Goal: Task Accomplishment & Management: Complete application form

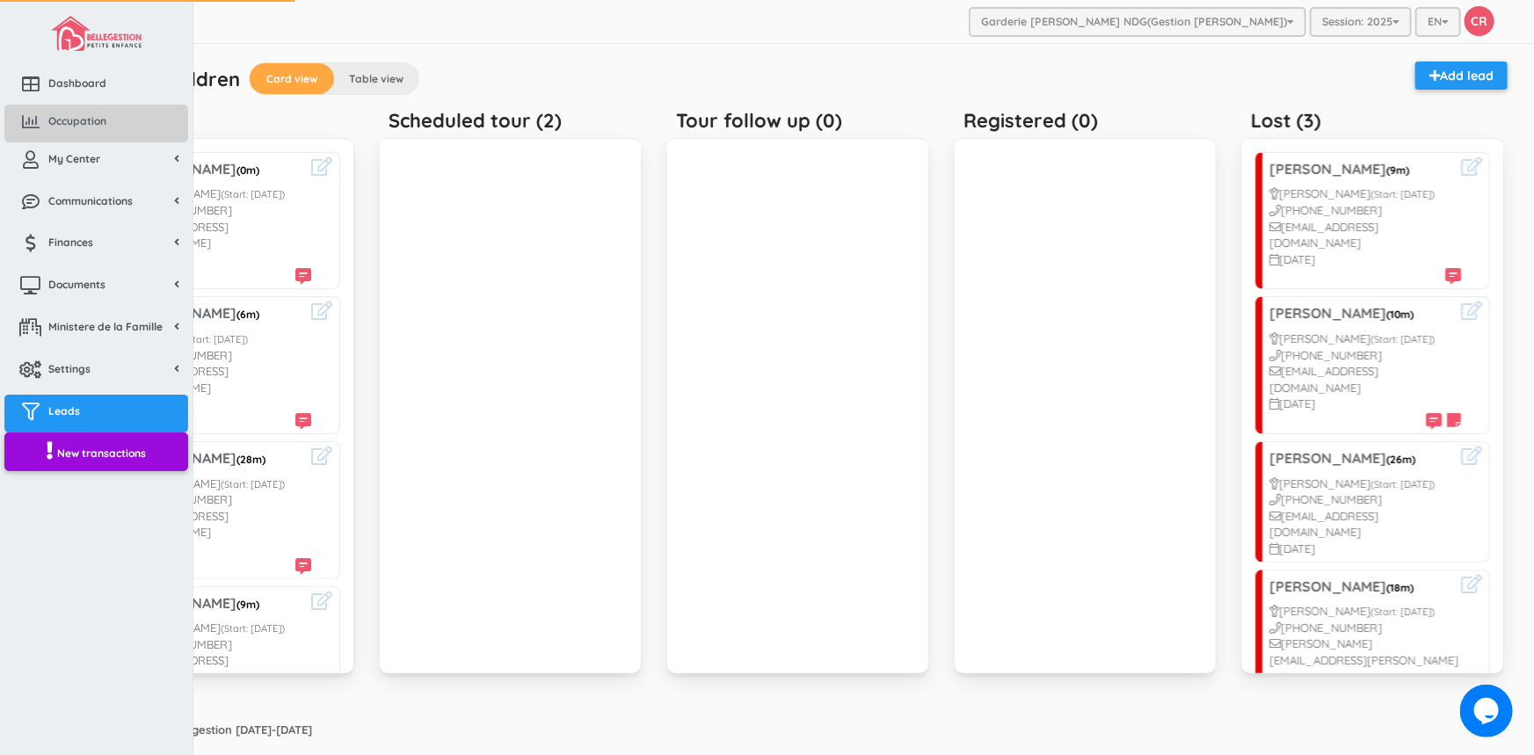
scroll to position [763, 0]
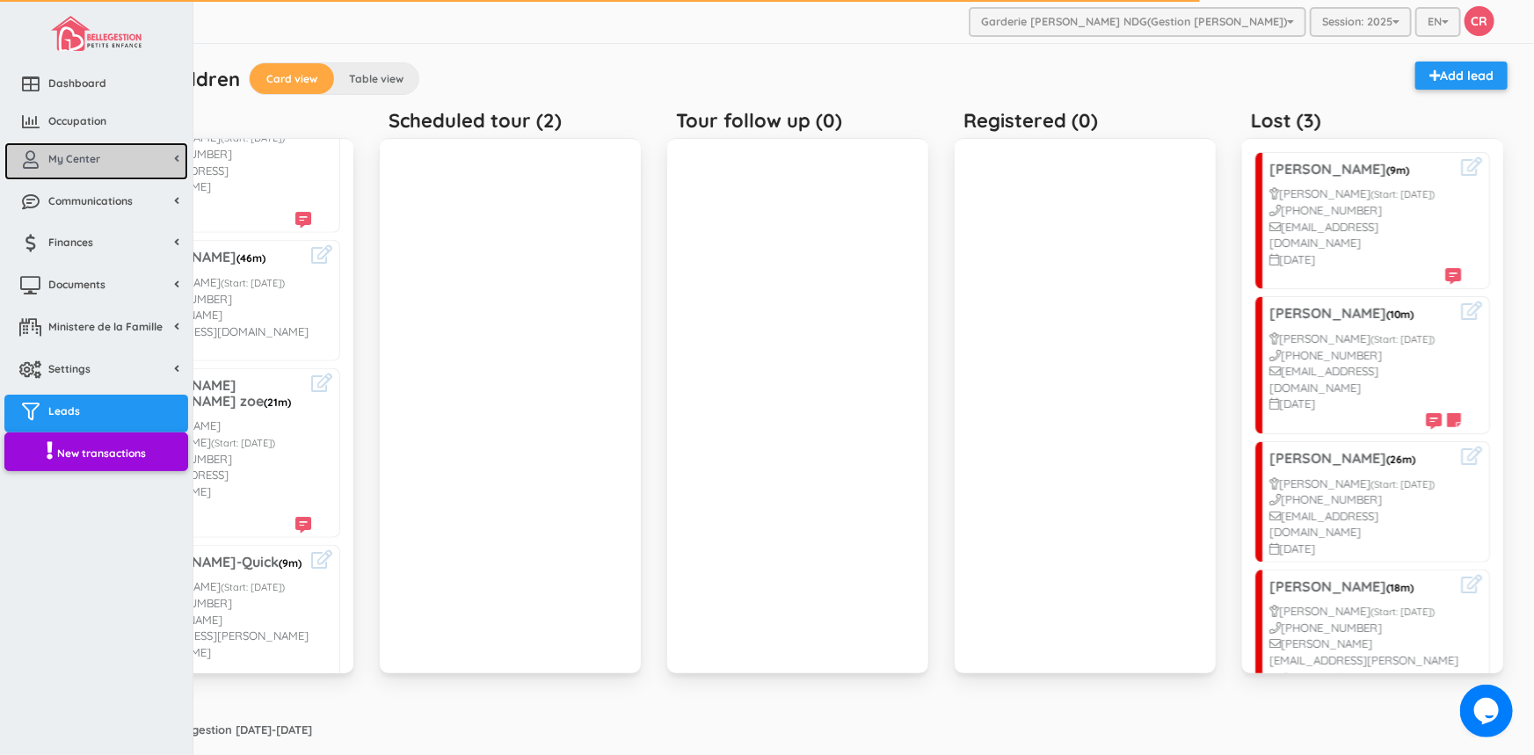
click at [40, 154] on icon at bounding box center [30, 160] width 35 height 18
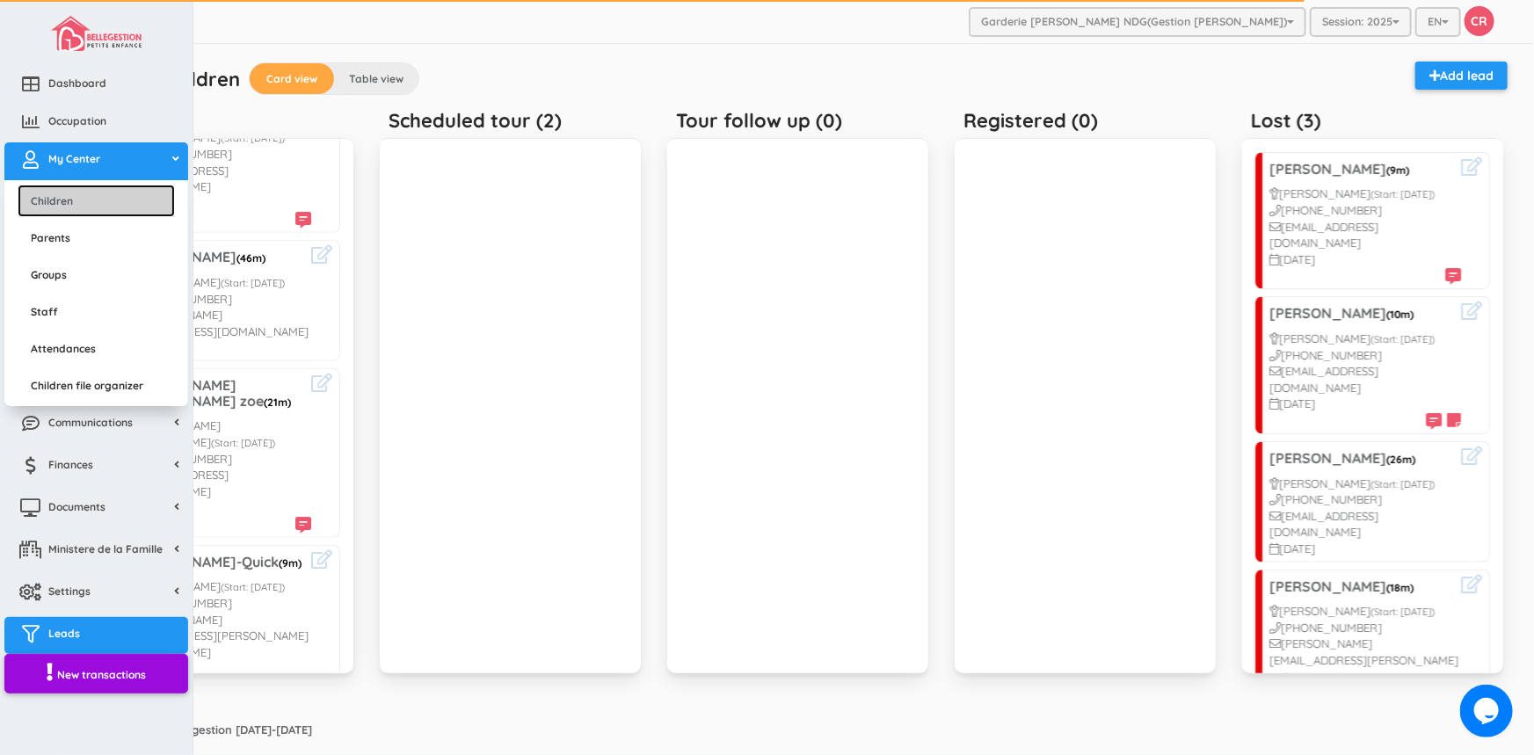
click at [64, 190] on link "Children" at bounding box center [96, 201] width 157 height 33
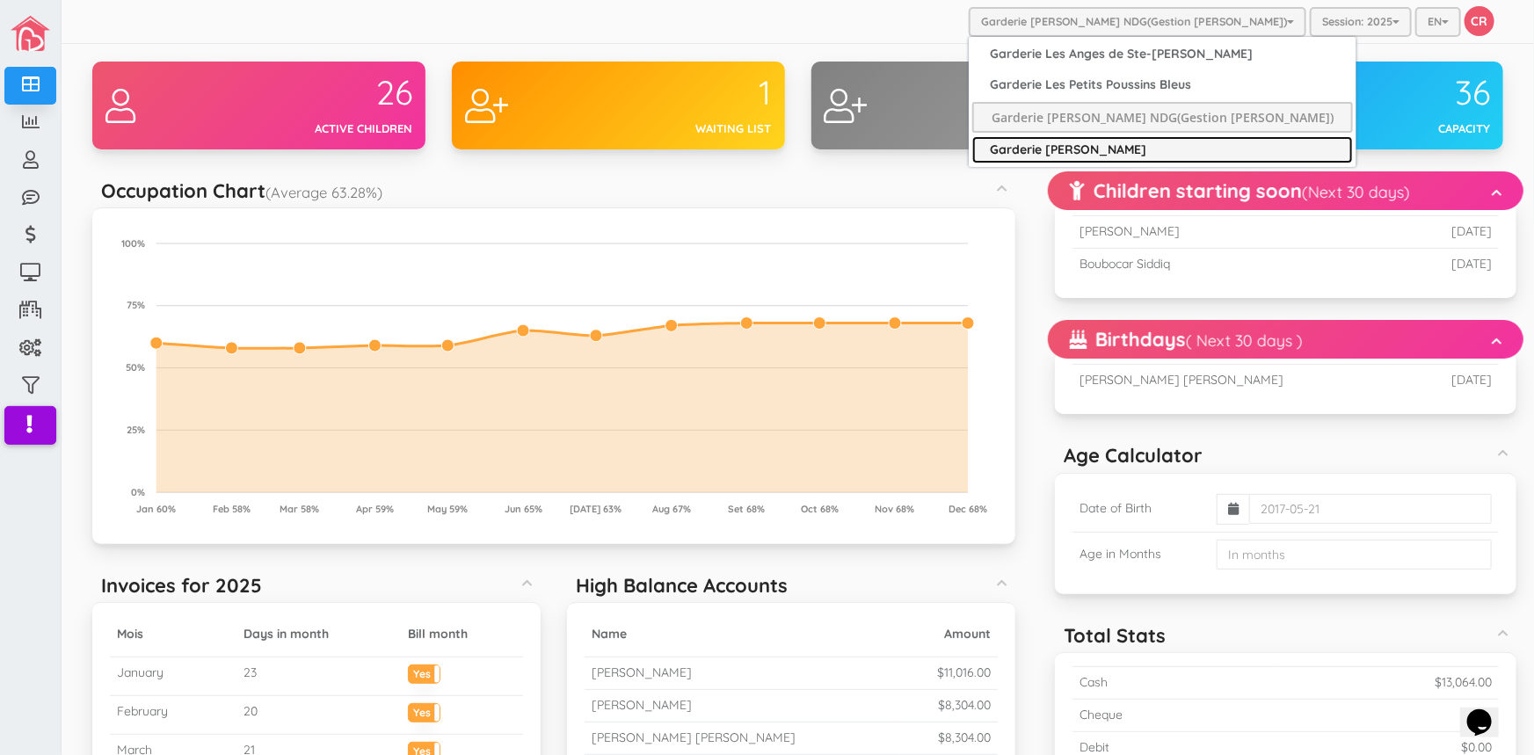
click at [1037, 145] on link "Garderie [PERSON_NAME]" at bounding box center [1162, 149] width 381 height 27
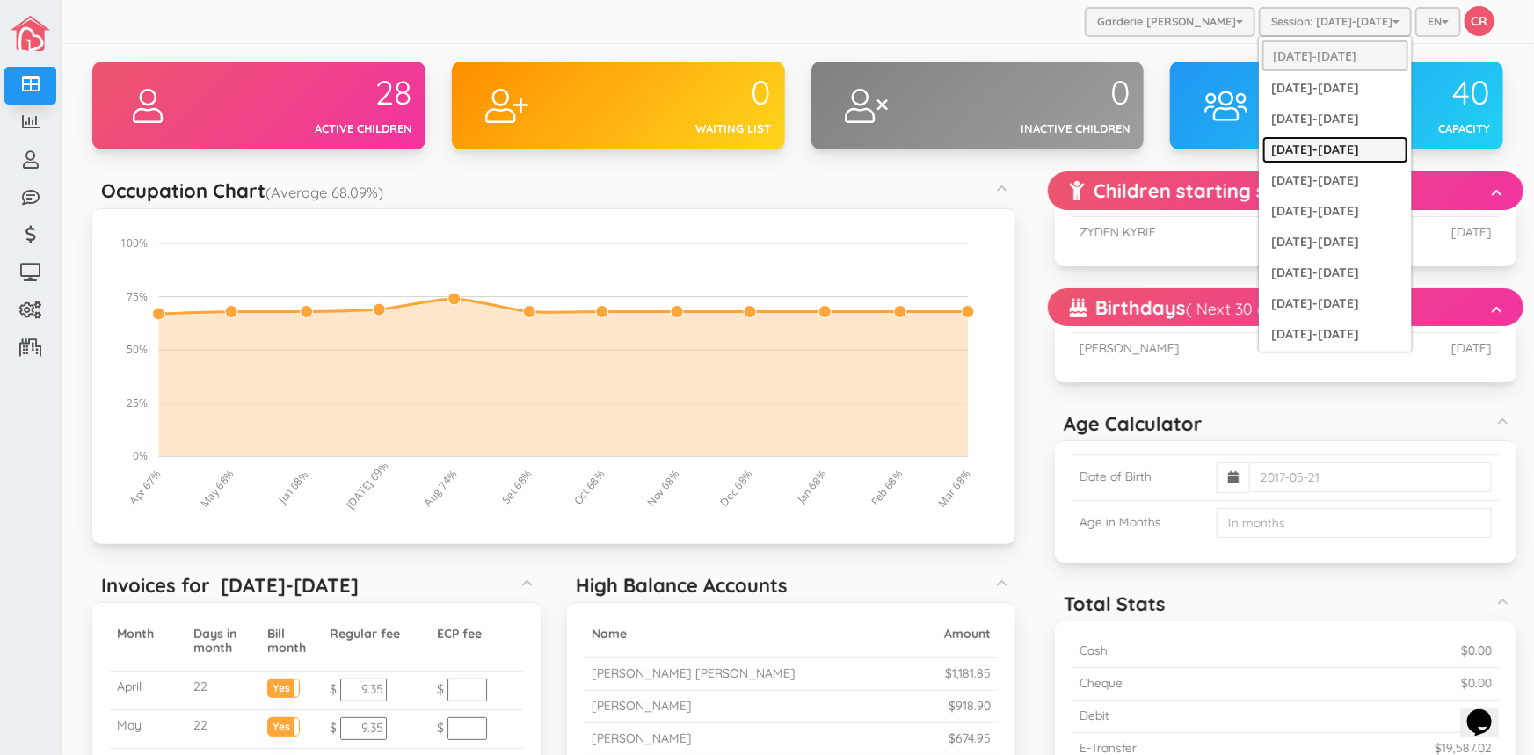
click at [1319, 137] on link "[DATE]-[DATE]" at bounding box center [1335, 149] width 146 height 27
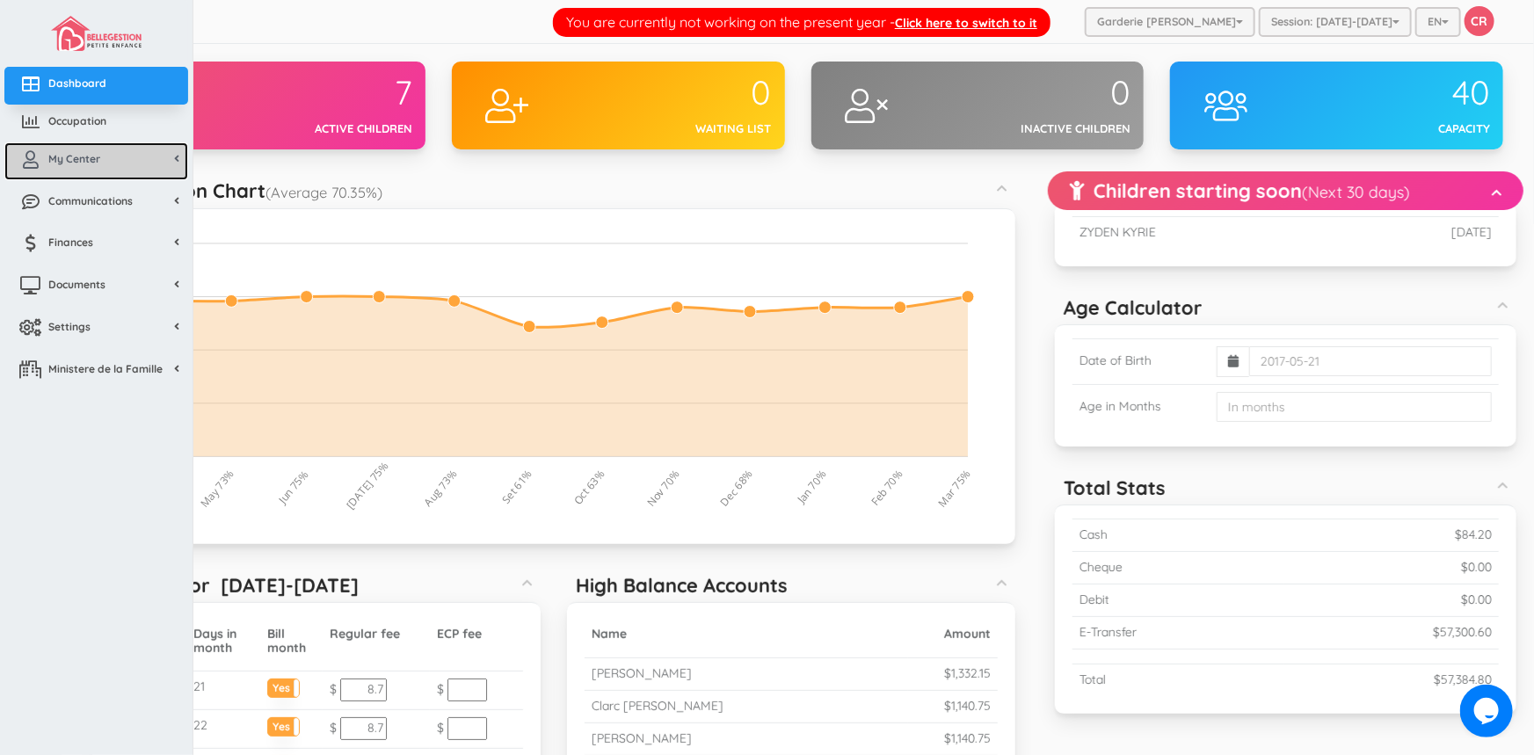
click at [84, 155] on span "My Center" at bounding box center [74, 158] width 52 height 15
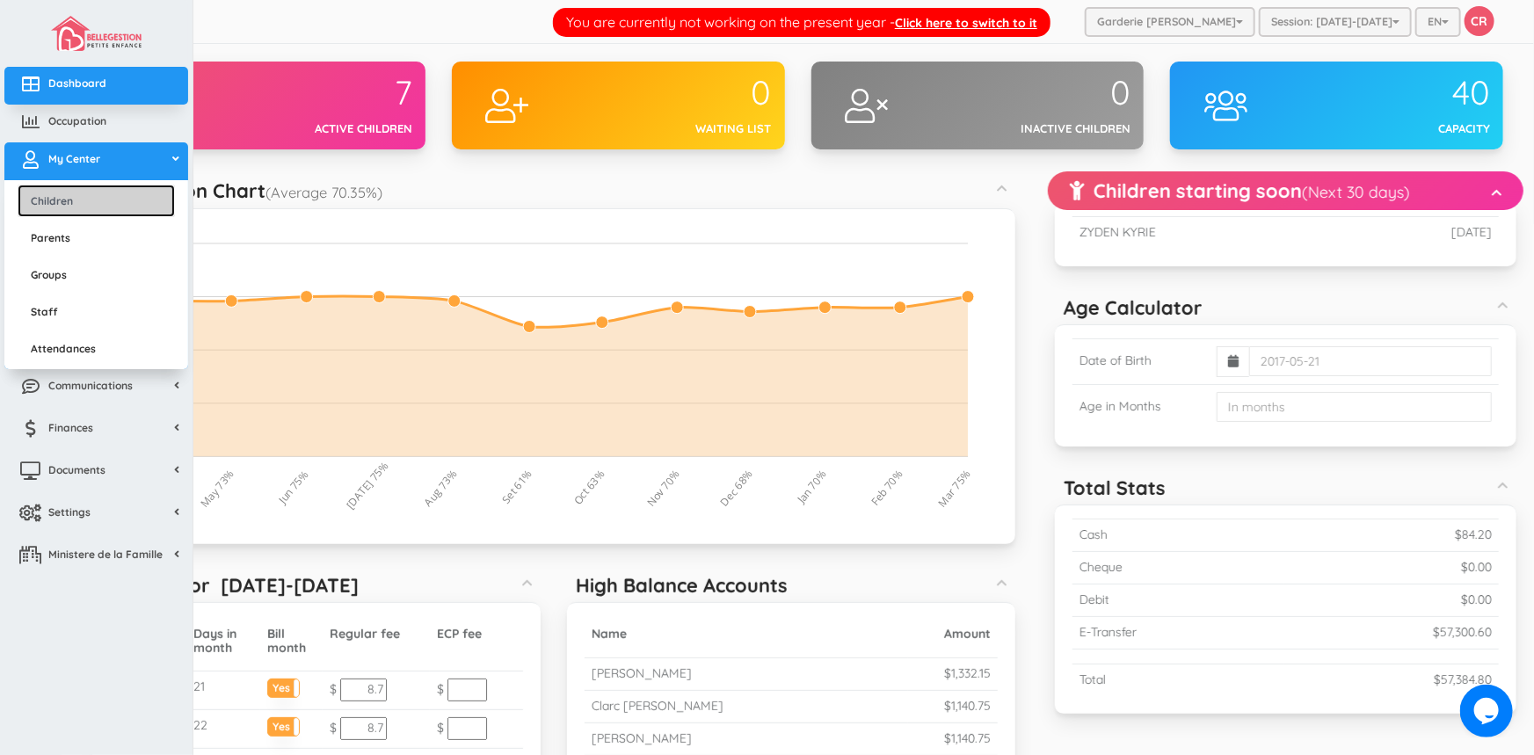
click at [85, 200] on link "Children" at bounding box center [96, 201] width 157 height 33
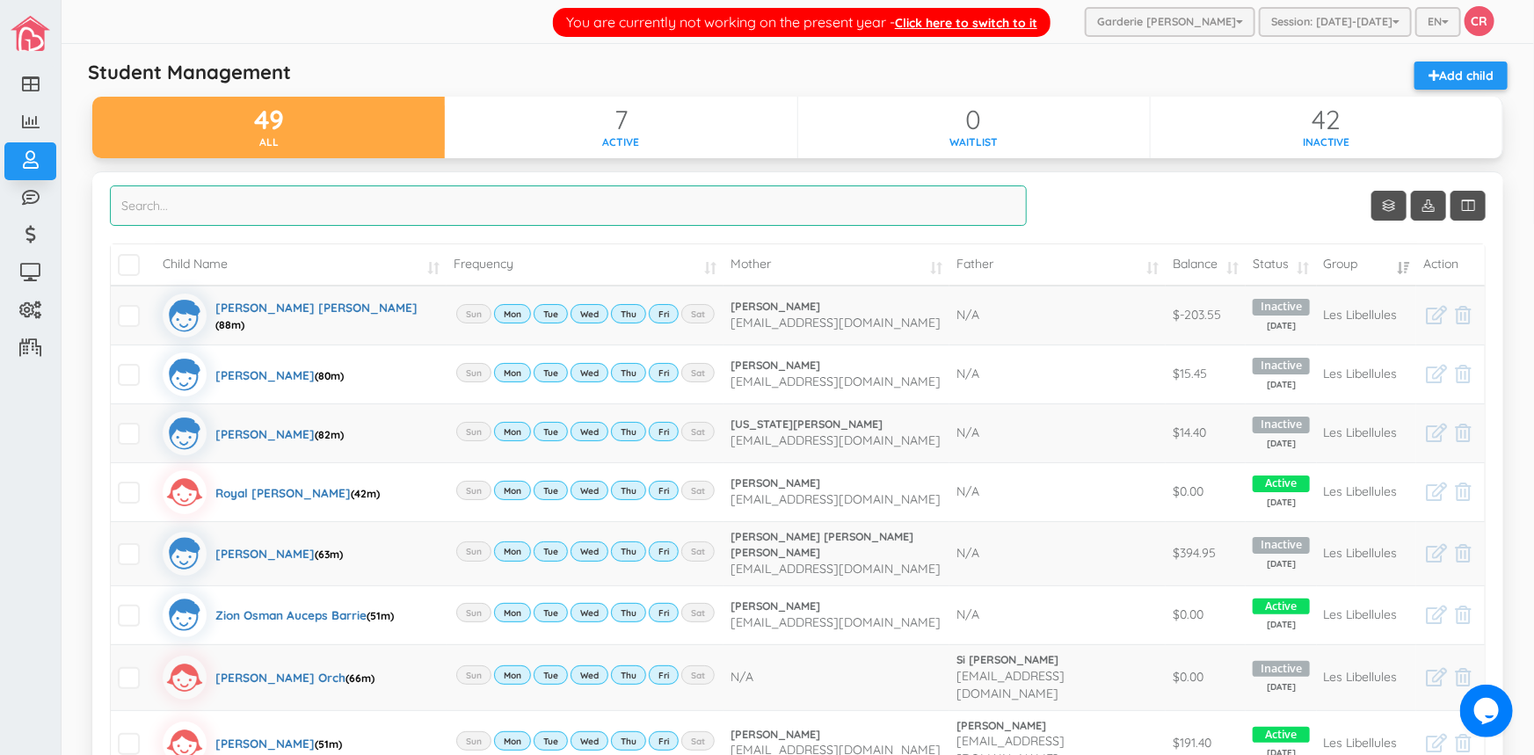
click at [120, 195] on input "search" at bounding box center [568, 205] width 917 height 40
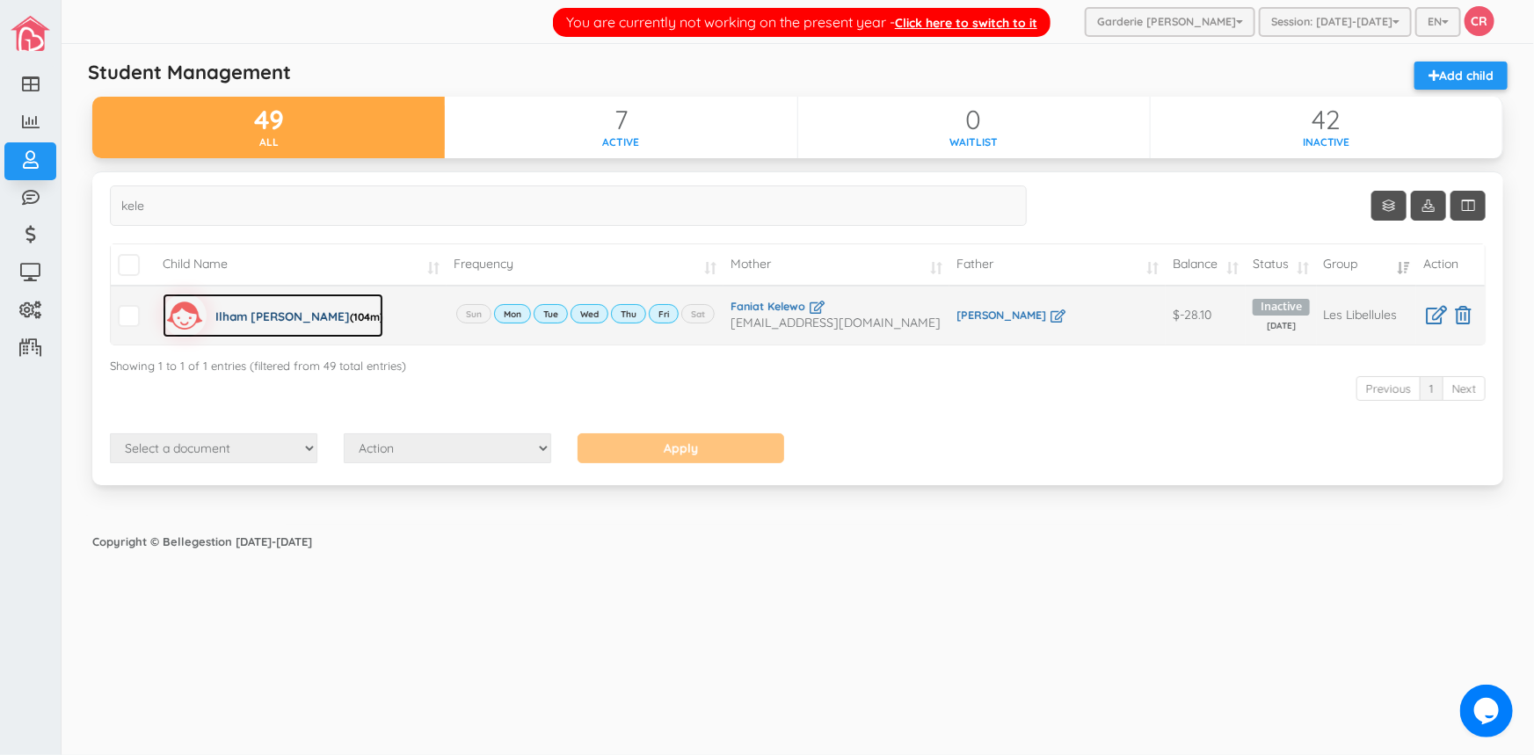
click at [257, 314] on div "Ilham Fatima Traore Dermane (104m)" at bounding box center [299, 316] width 168 height 44
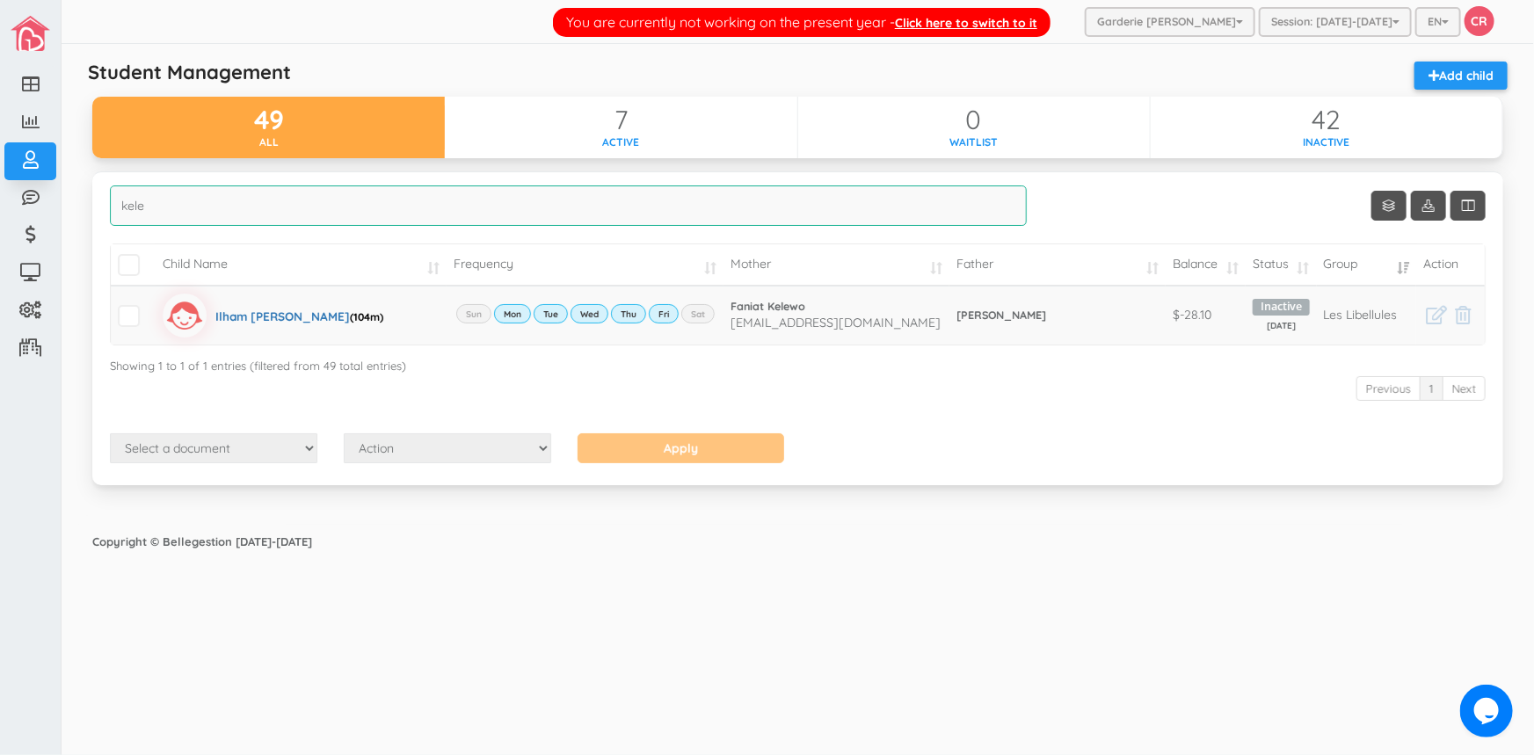
click at [149, 210] on input "kele" at bounding box center [568, 205] width 917 height 40
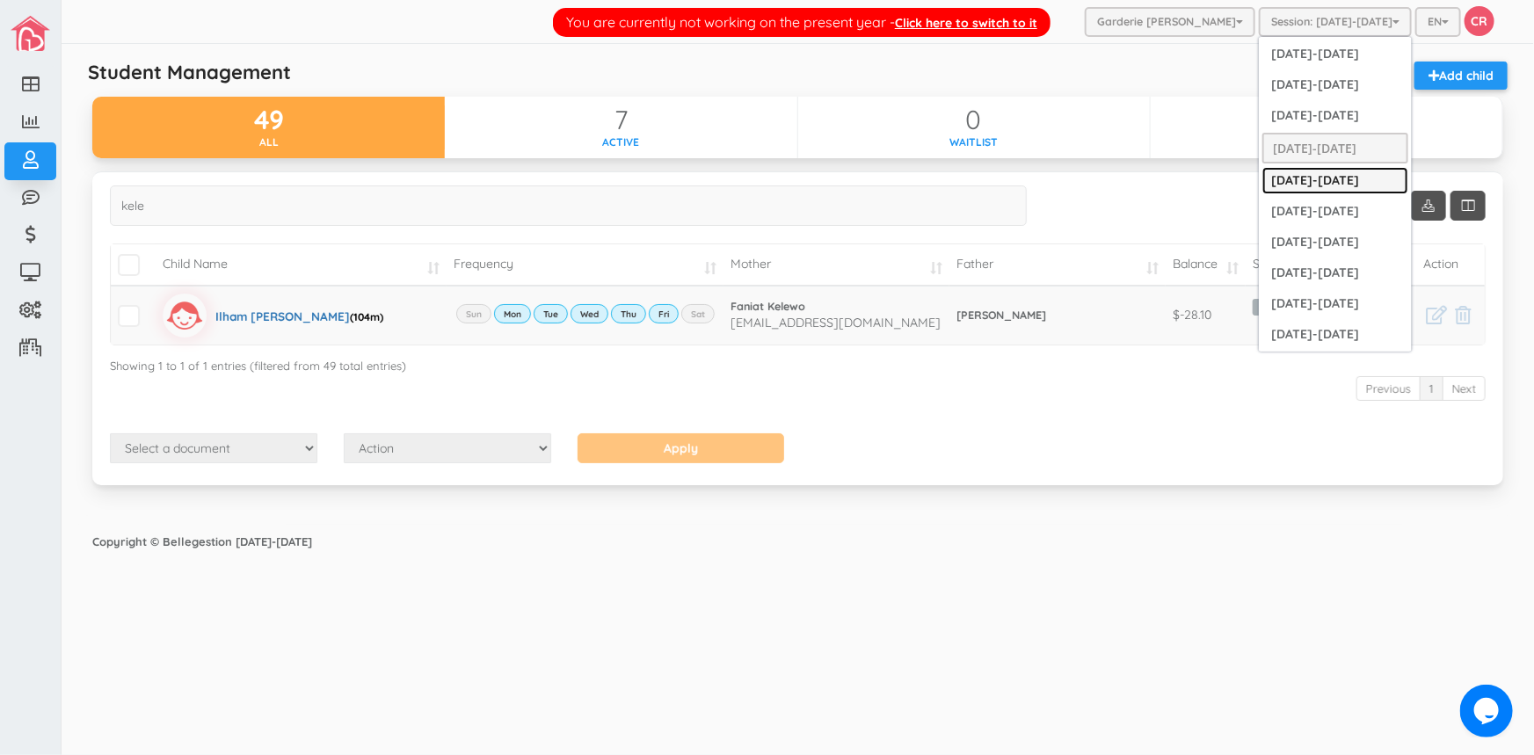
click at [1327, 177] on link "[DATE]-[DATE]" at bounding box center [1335, 180] width 146 height 27
click at [1318, 207] on link "[DATE]-[DATE]" at bounding box center [1335, 211] width 146 height 27
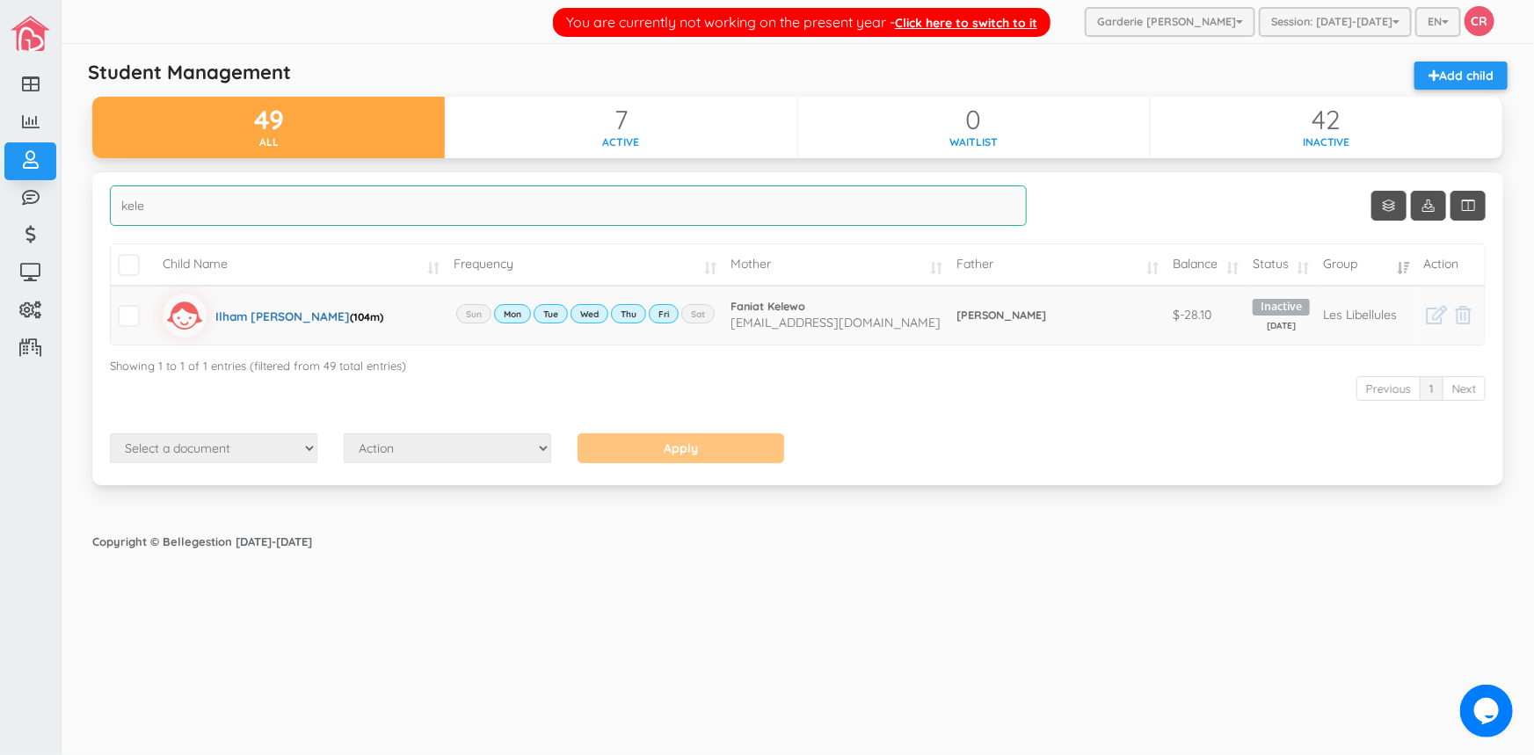
click at [158, 210] on input "kele" at bounding box center [568, 205] width 917 height 40
type input "kelewo"
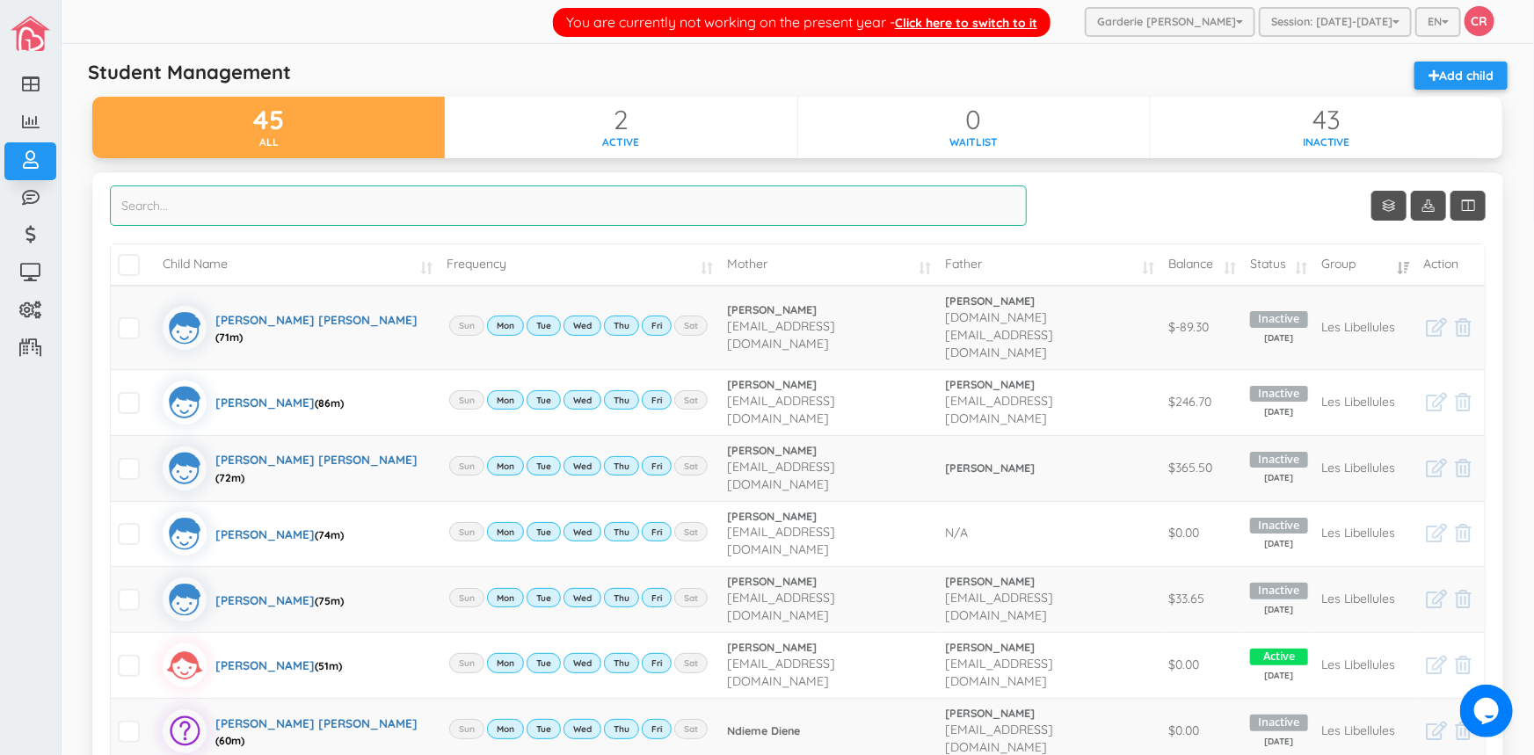
click at [288, 196] on input "search" at bounding box center [568, 205] width 917 height 40
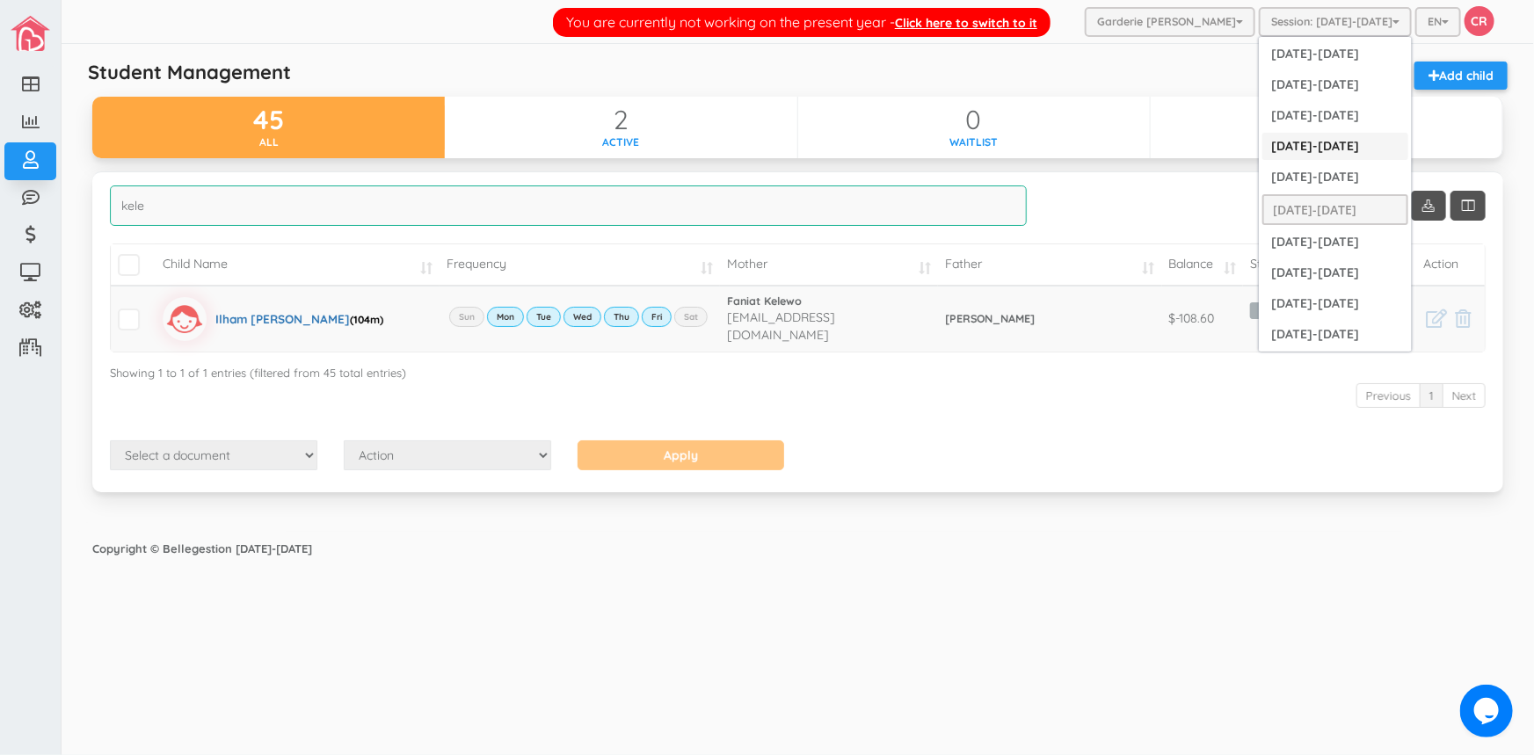
type input "kele"
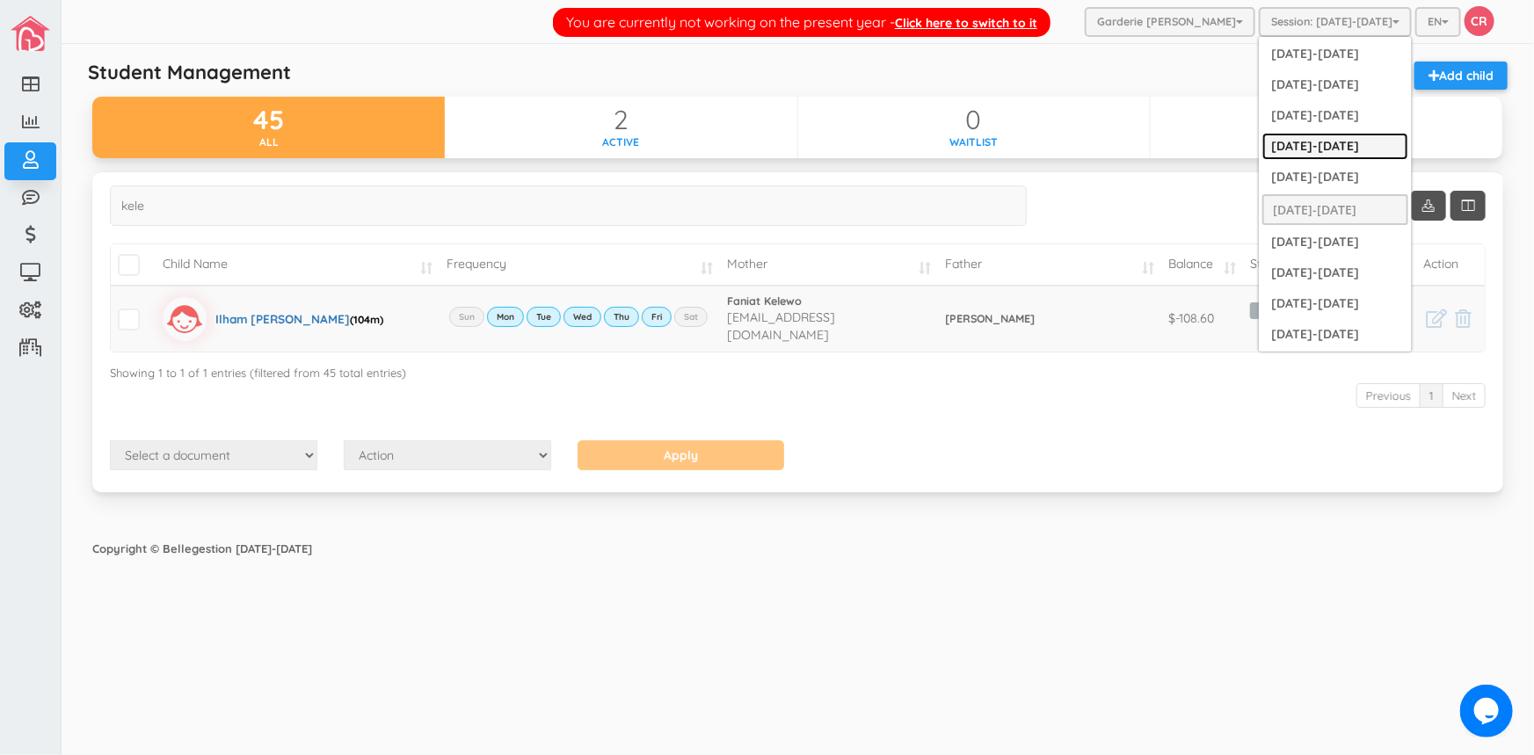
click at [1297, 144] on link "[DATE]-[DATE]" at bounding box center [1335, 146] width 146 height 27
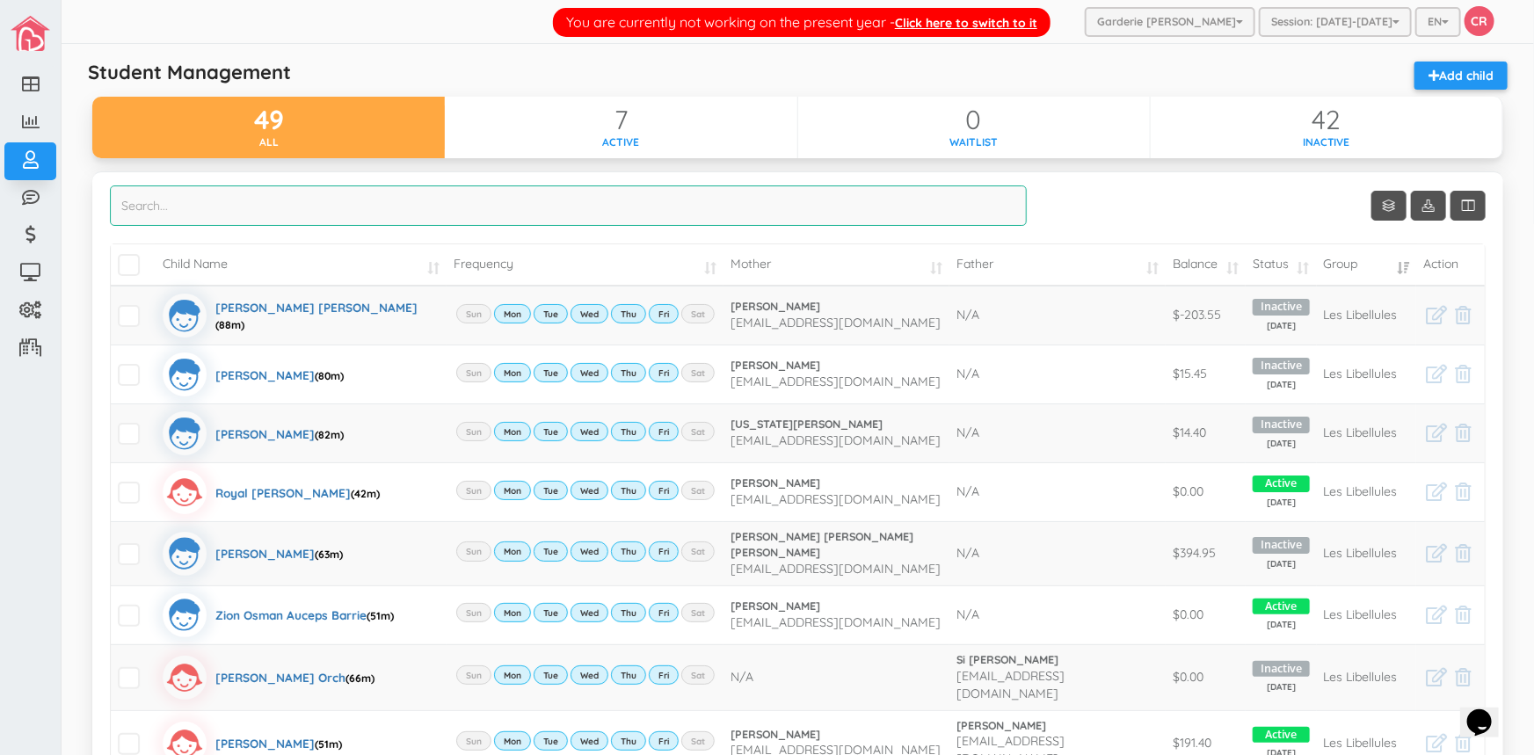
click at [229, 220] on input "search" at bounding box center [568, 205] width 917 height 40
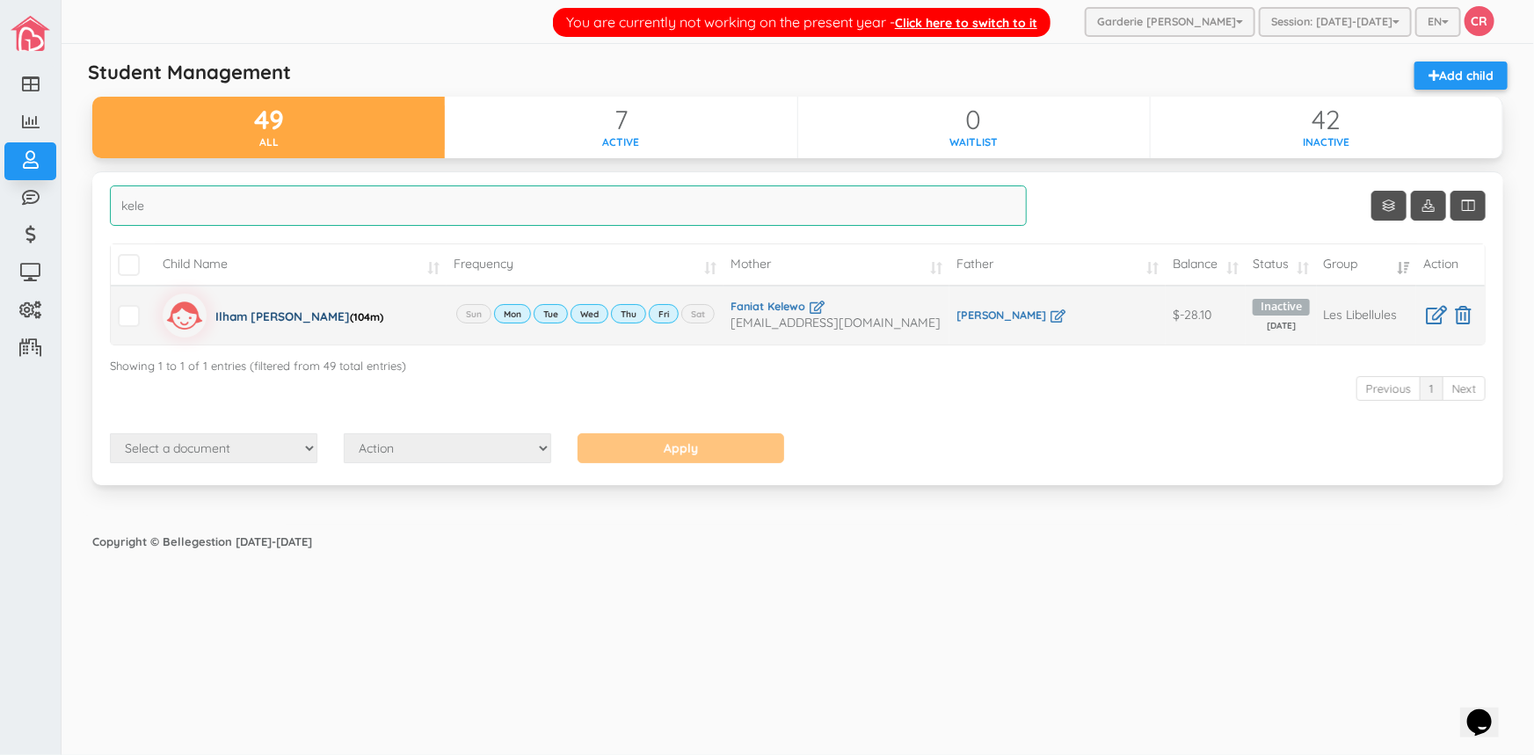
type input "kele"
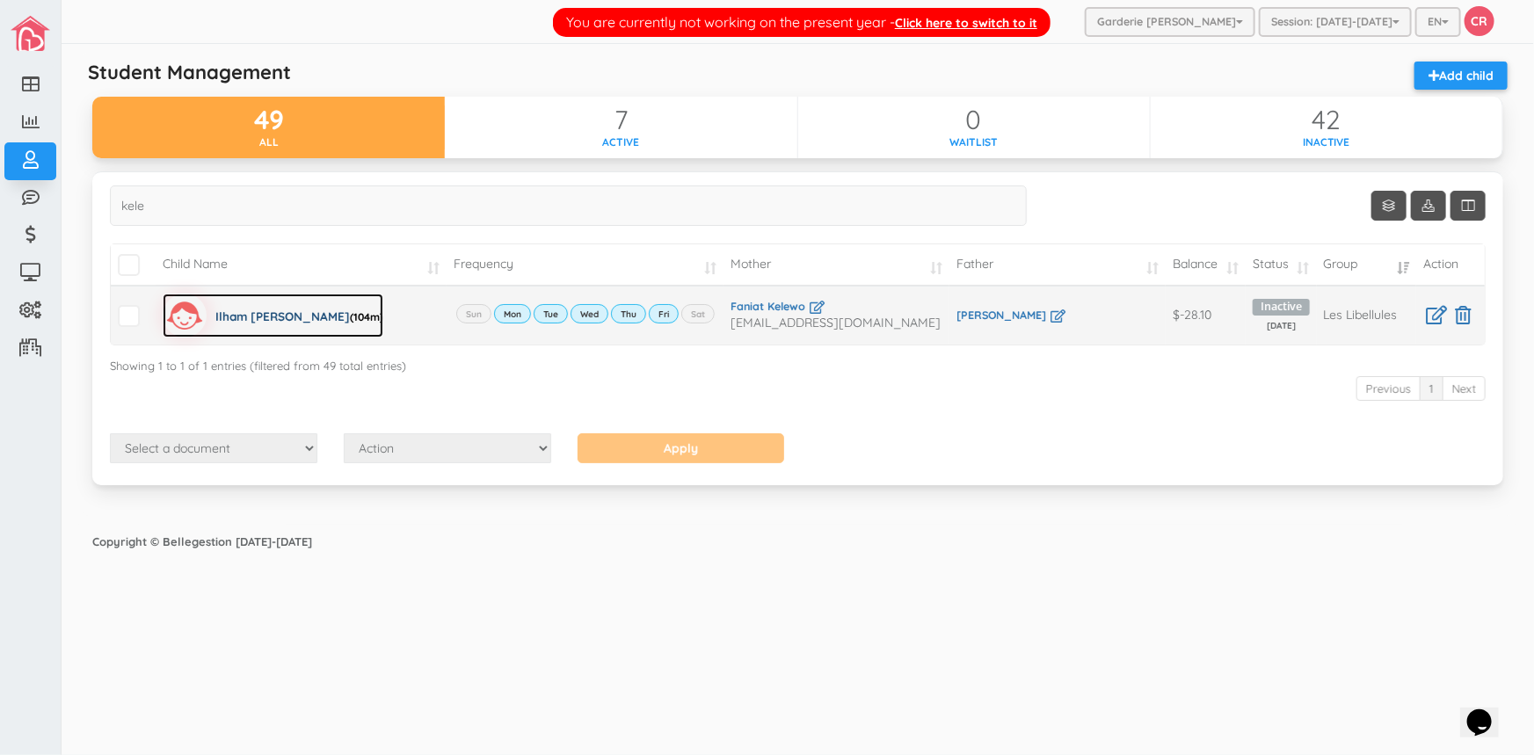
click at [227, 314] on div "Ilham Fatima Traore Dermane (104m)" at bounding box center [299, 316] width 168 height 44
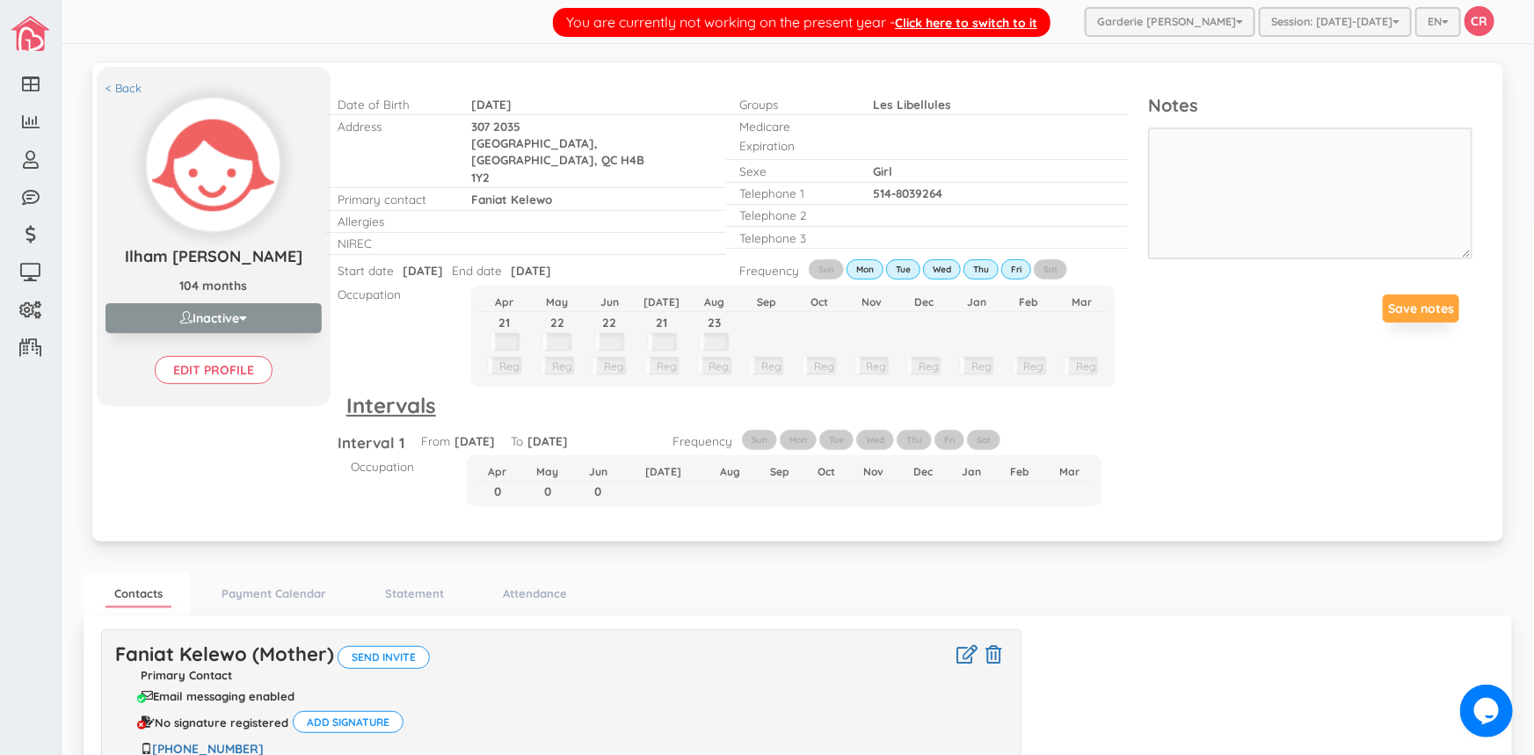
click at [221, 333] on button "Inactive" at bounding box center [213, 318] width 216 height 30
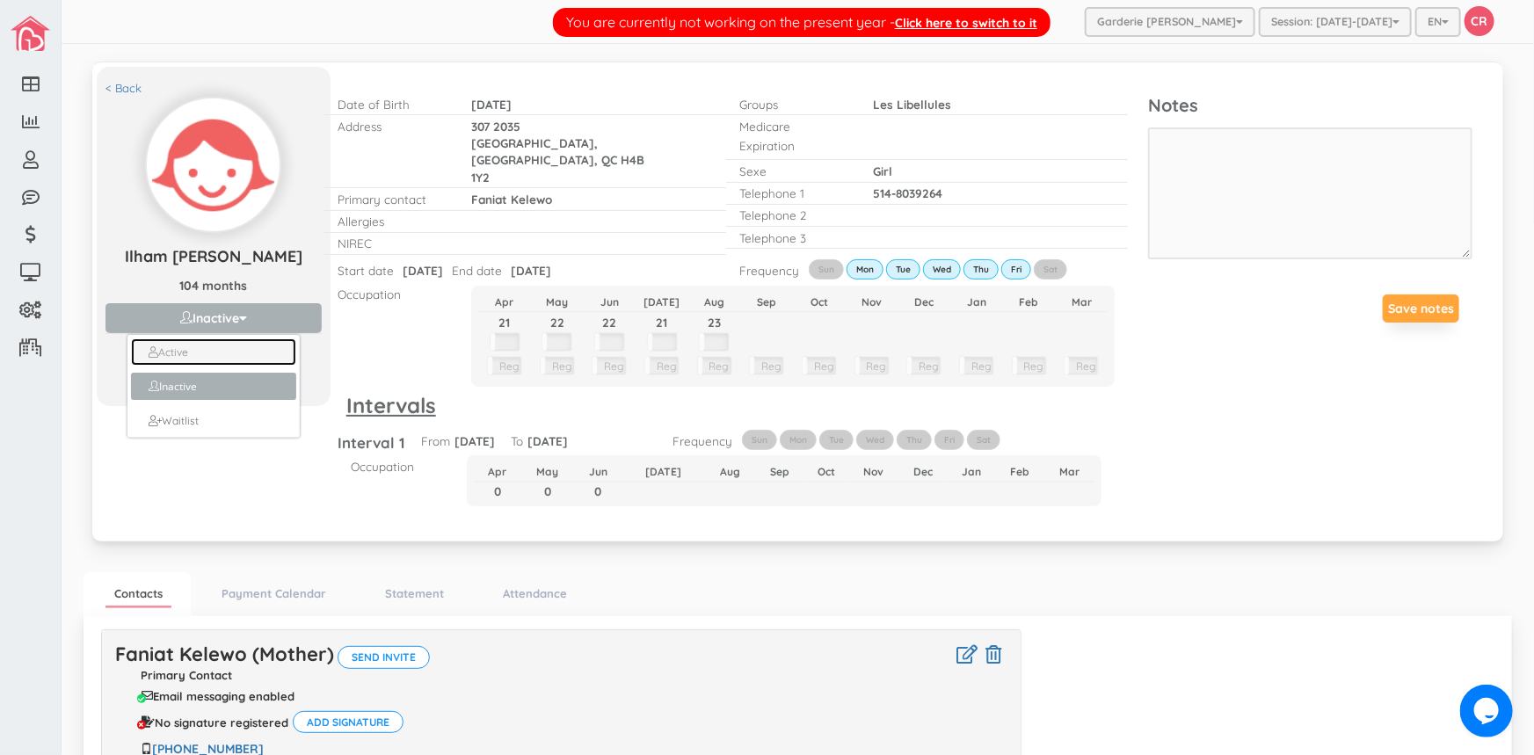
click at [193, 366] on link "Active" at bounding box center [214, 351] width 166 height 27
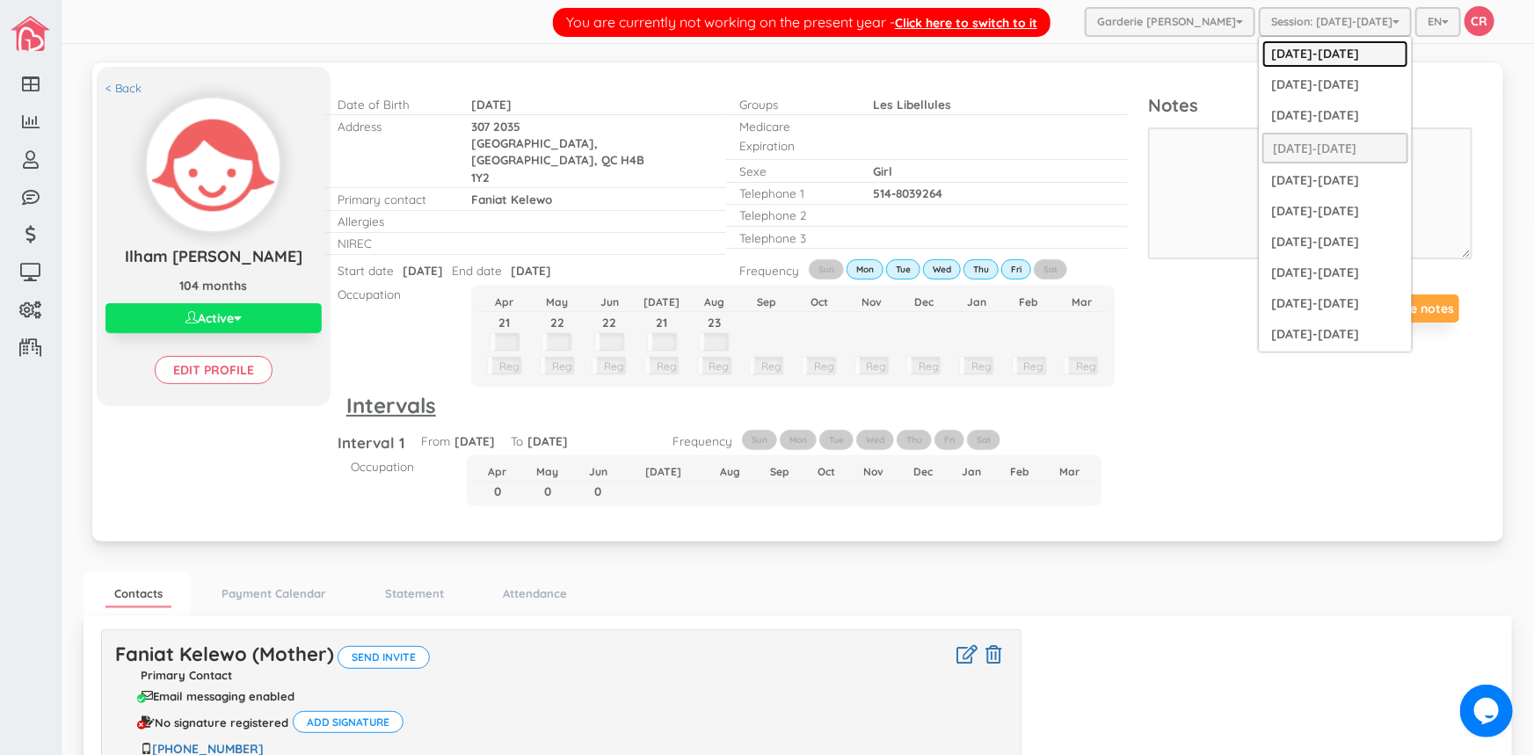
click at [1319, 51] on link "[DATE]-[DATE]" at bounding box center [1335, 53] width 146 height 27
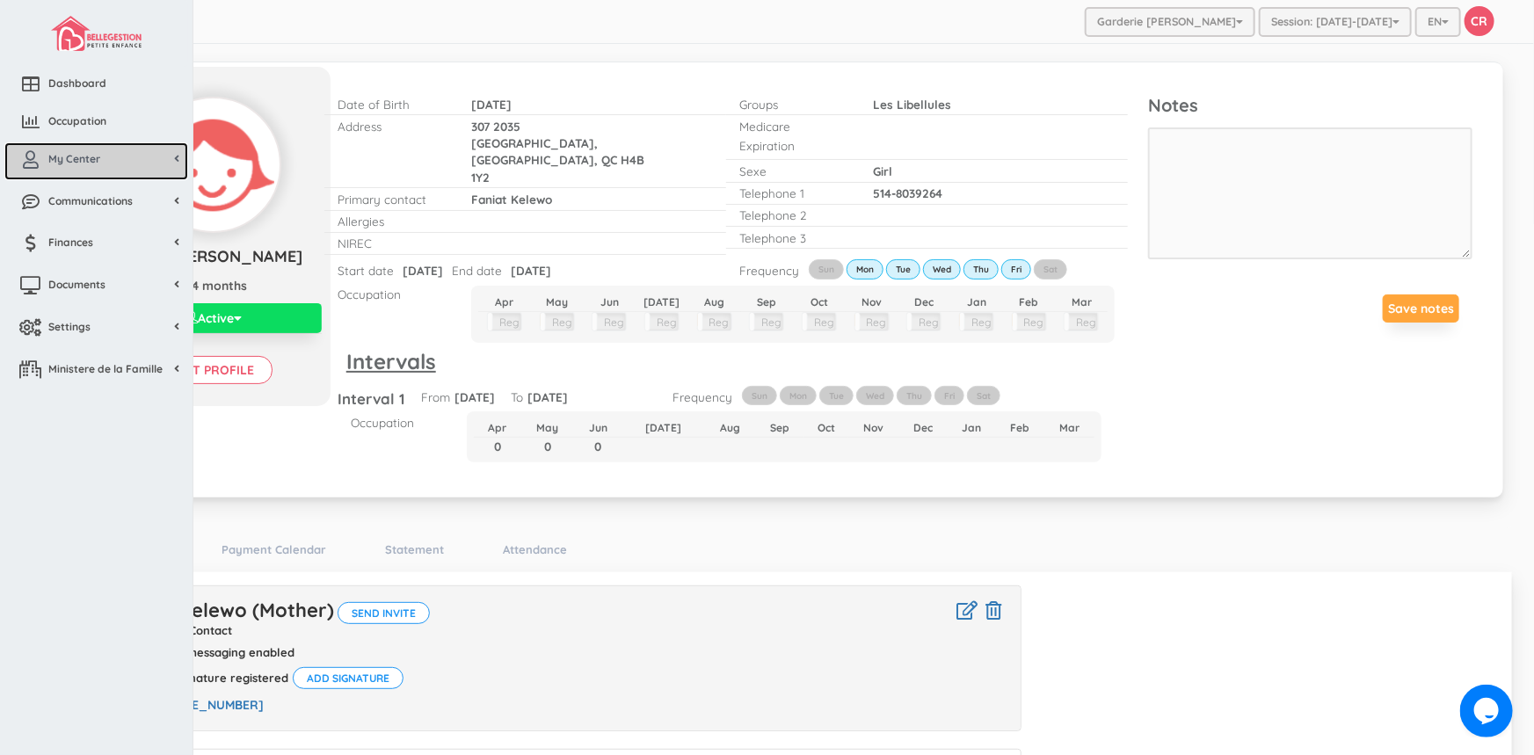
click at [82, 156] on span "My Center" at bounding box center [74, 158] width 52 height 15
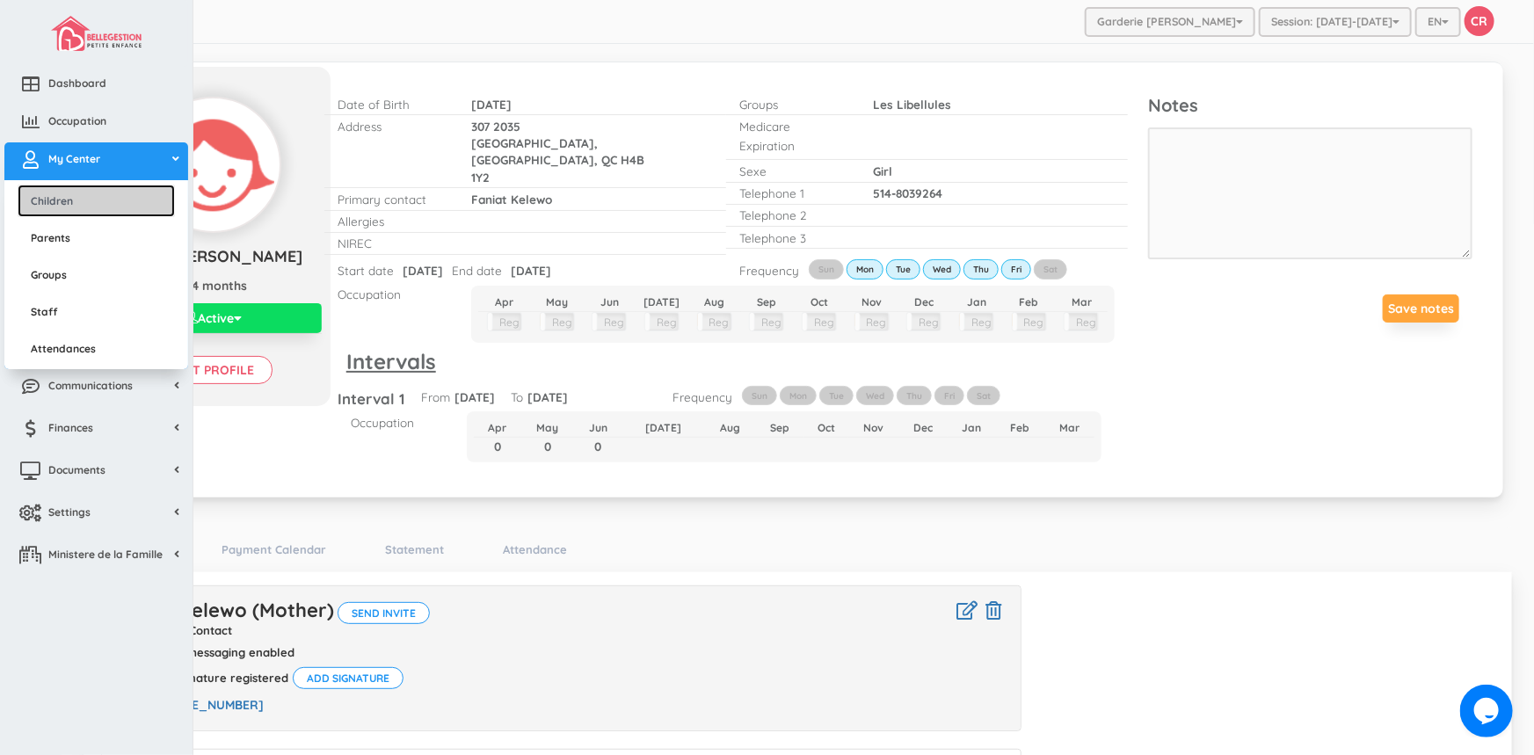
click at [78, 197] on link "Children" at bounding box center [96, 201] width 157 height 33
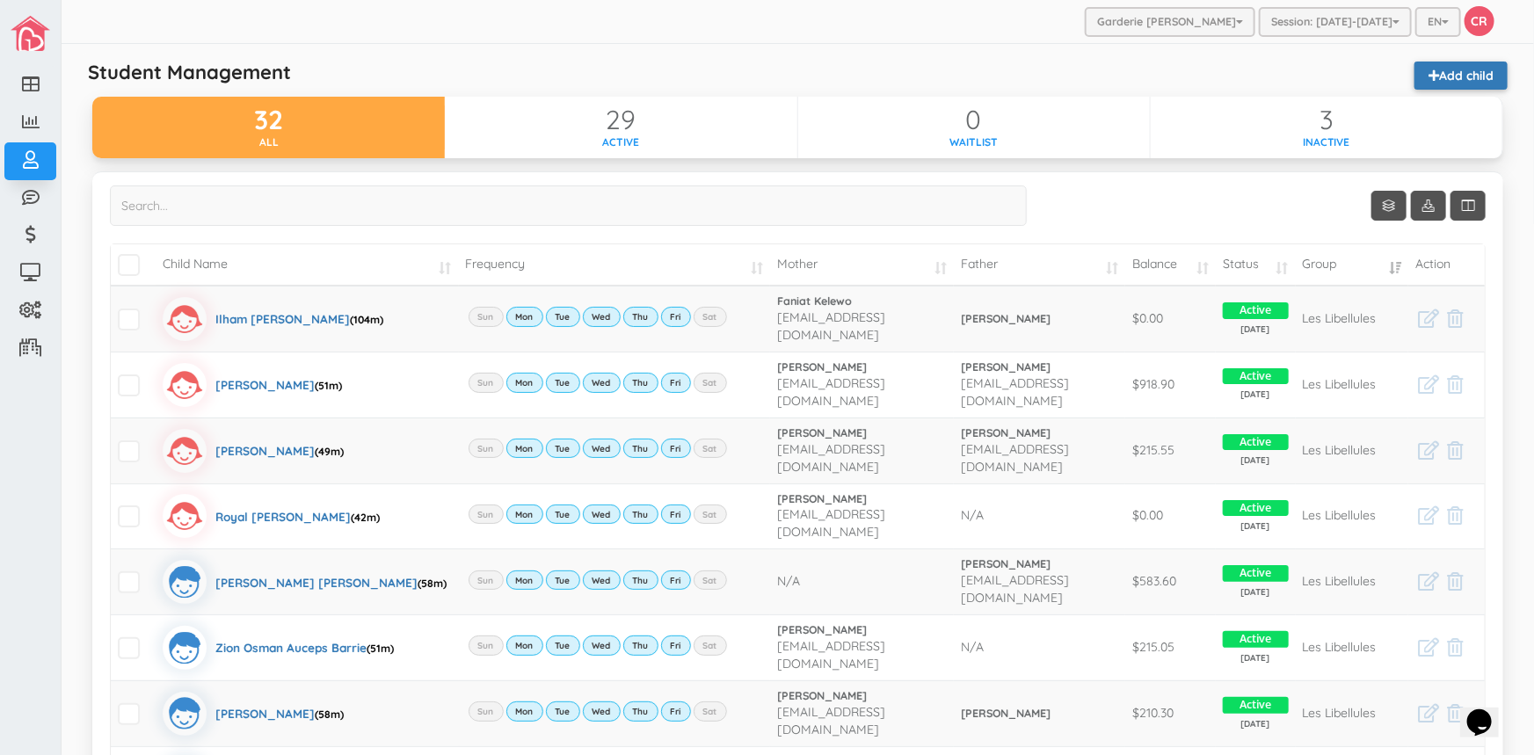
click at [1437, 70] on link "Add child" at bounding box center [1460, 76] width 93 height 28
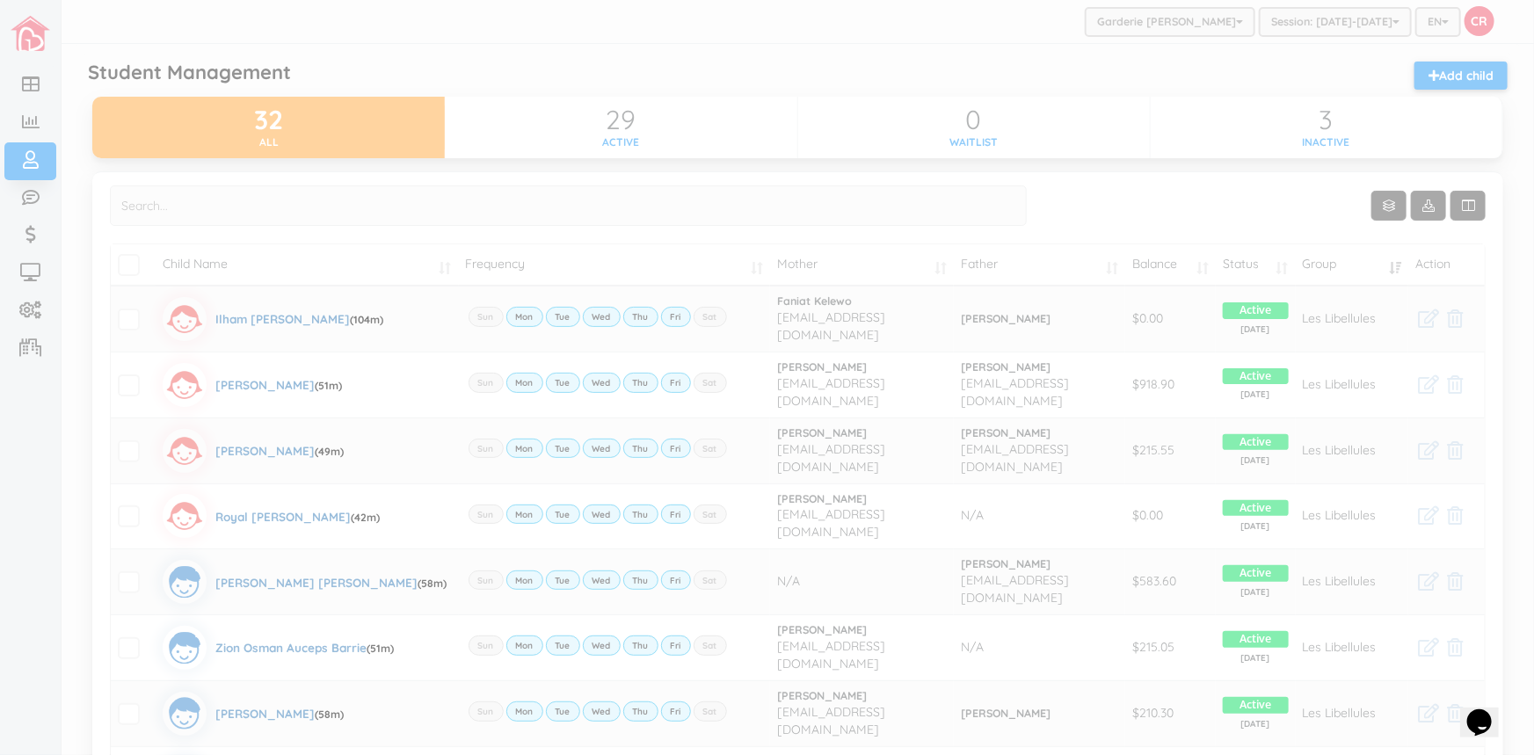
click at [179, 202] on div at bounding box center [767, 377] width 1534 height 755
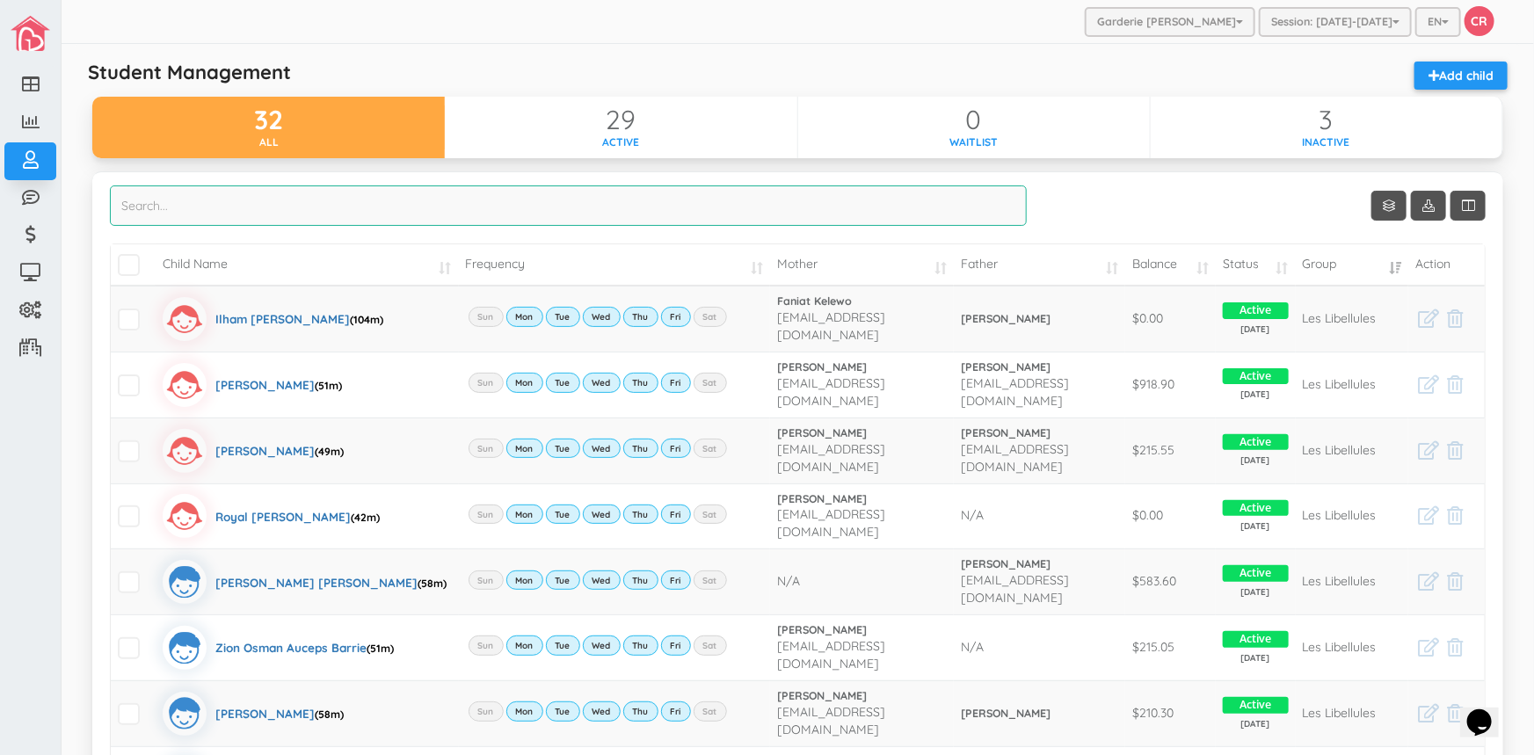
click at [179, 202] on input "search" at bounding box center [568, 205] width 917 height 40
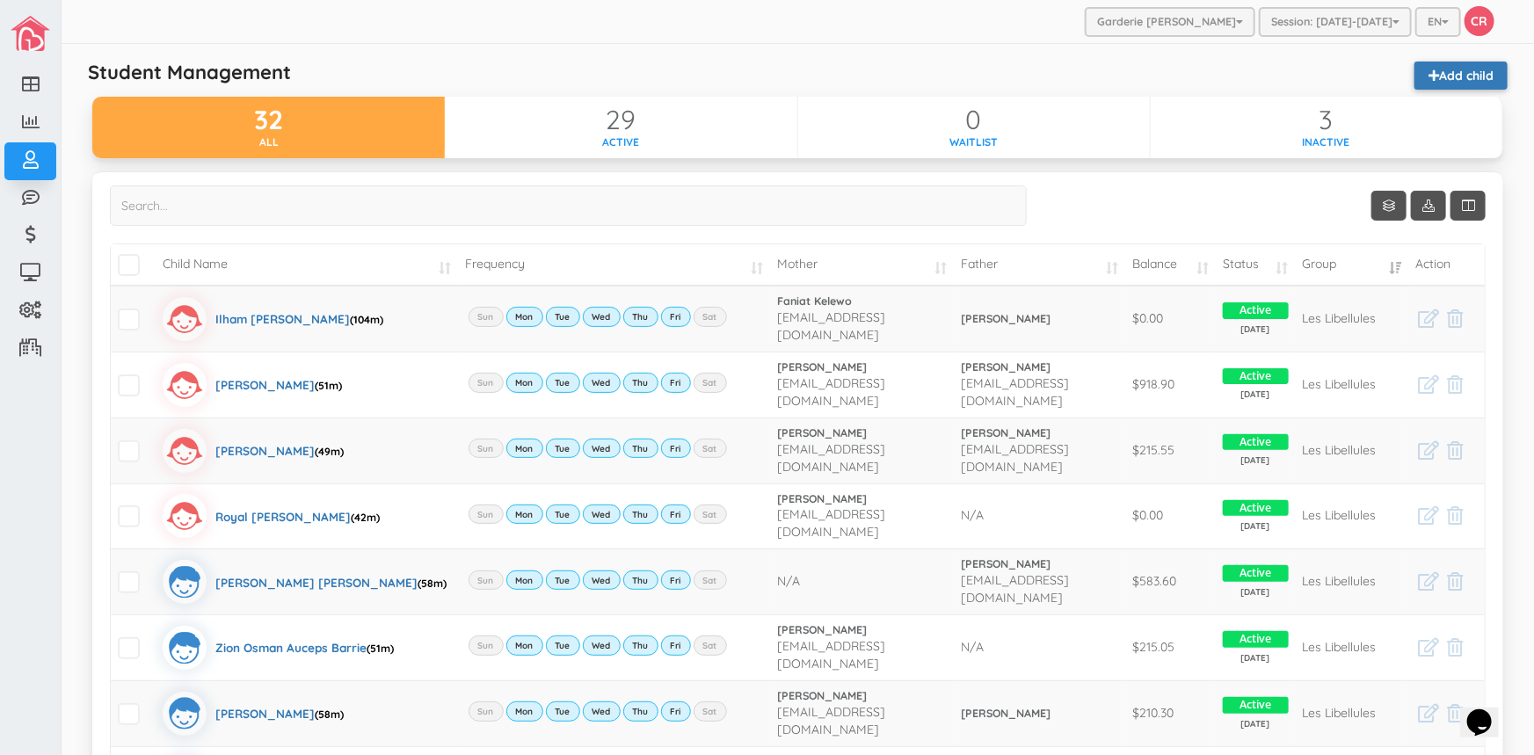
click at [1431, 76] on link "Add child" at bounding box center [1460, 76] width 93 height 28
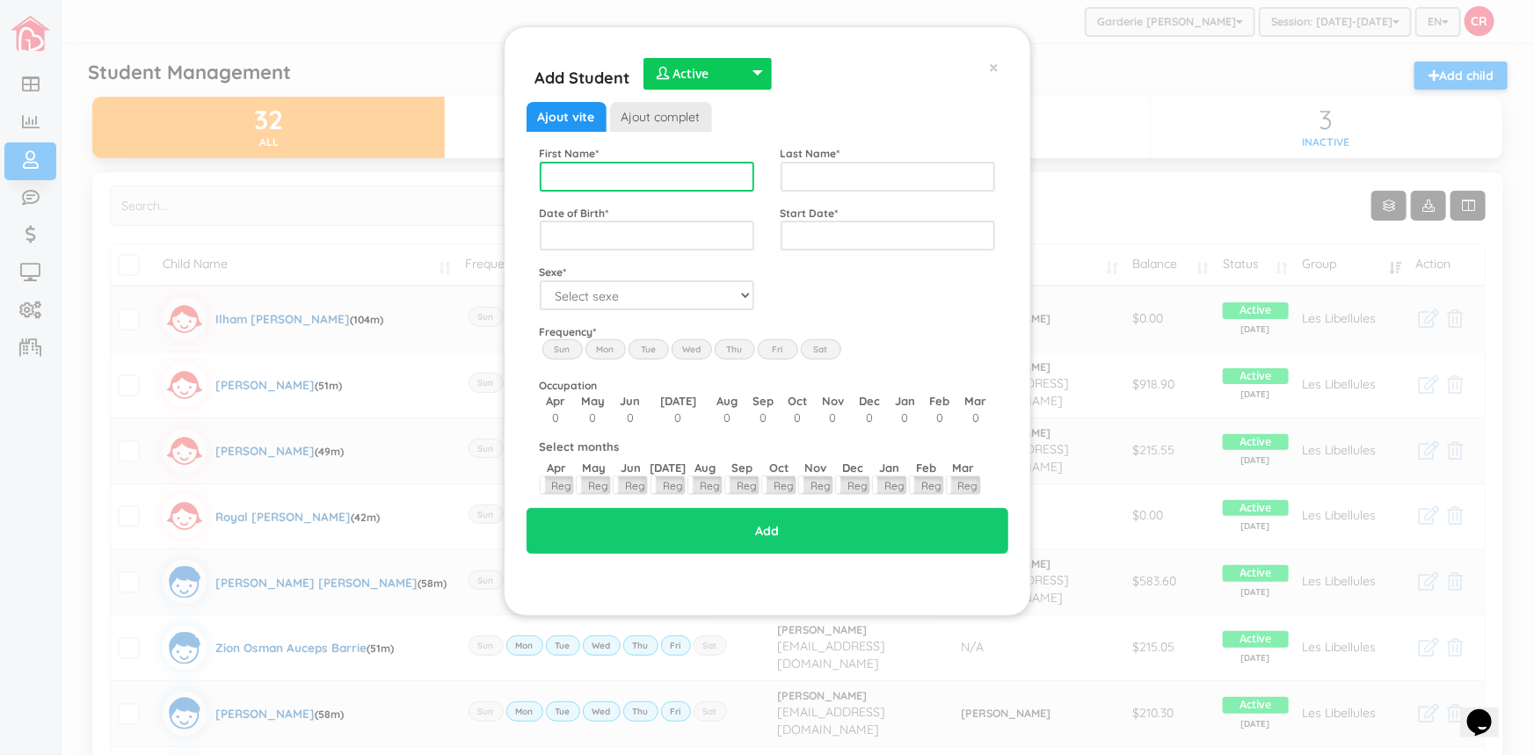
click at [547, 177] on input "text" at bounding box center [647, 177] width 214 height 30
type input "[PERSON_NAME]"
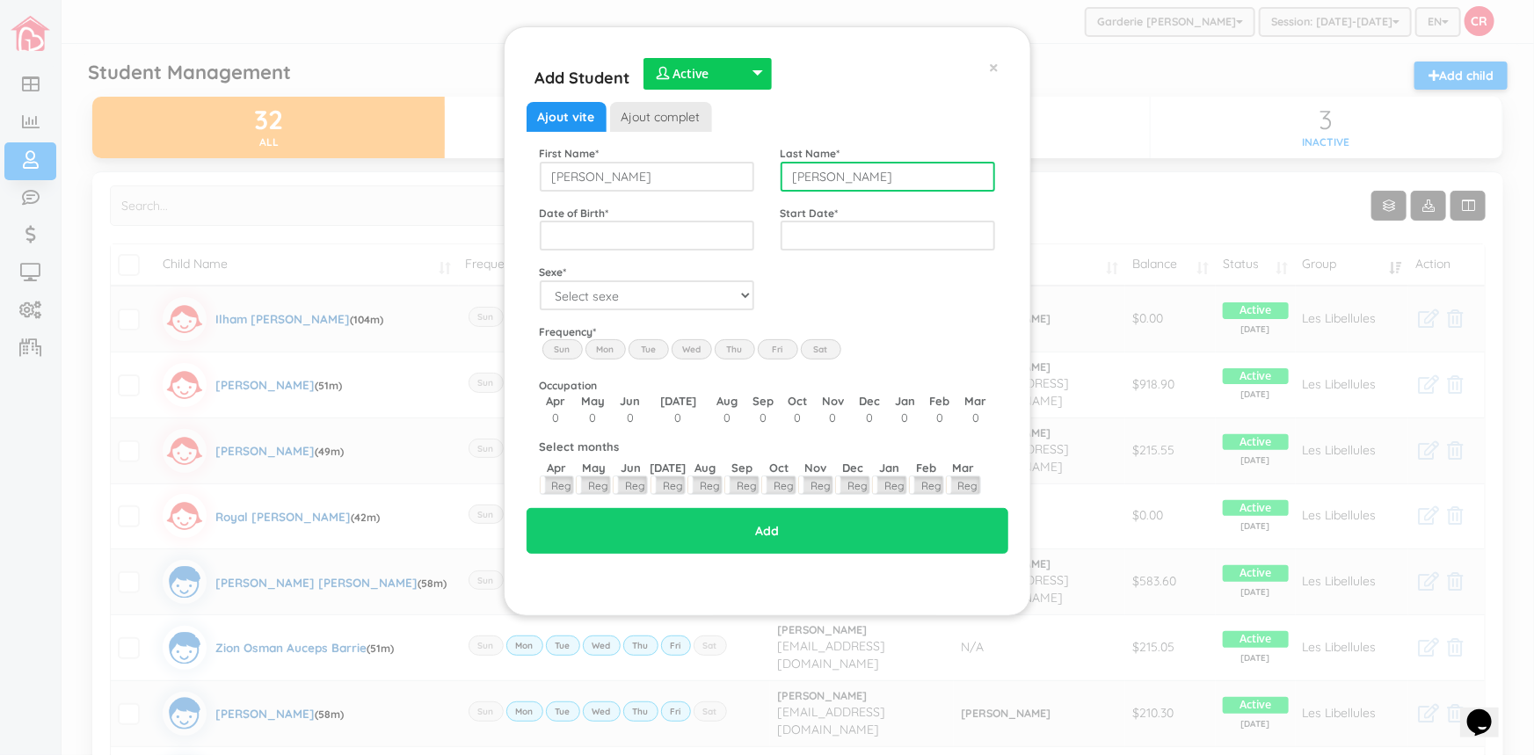
type input "[PERSON_NAME]"
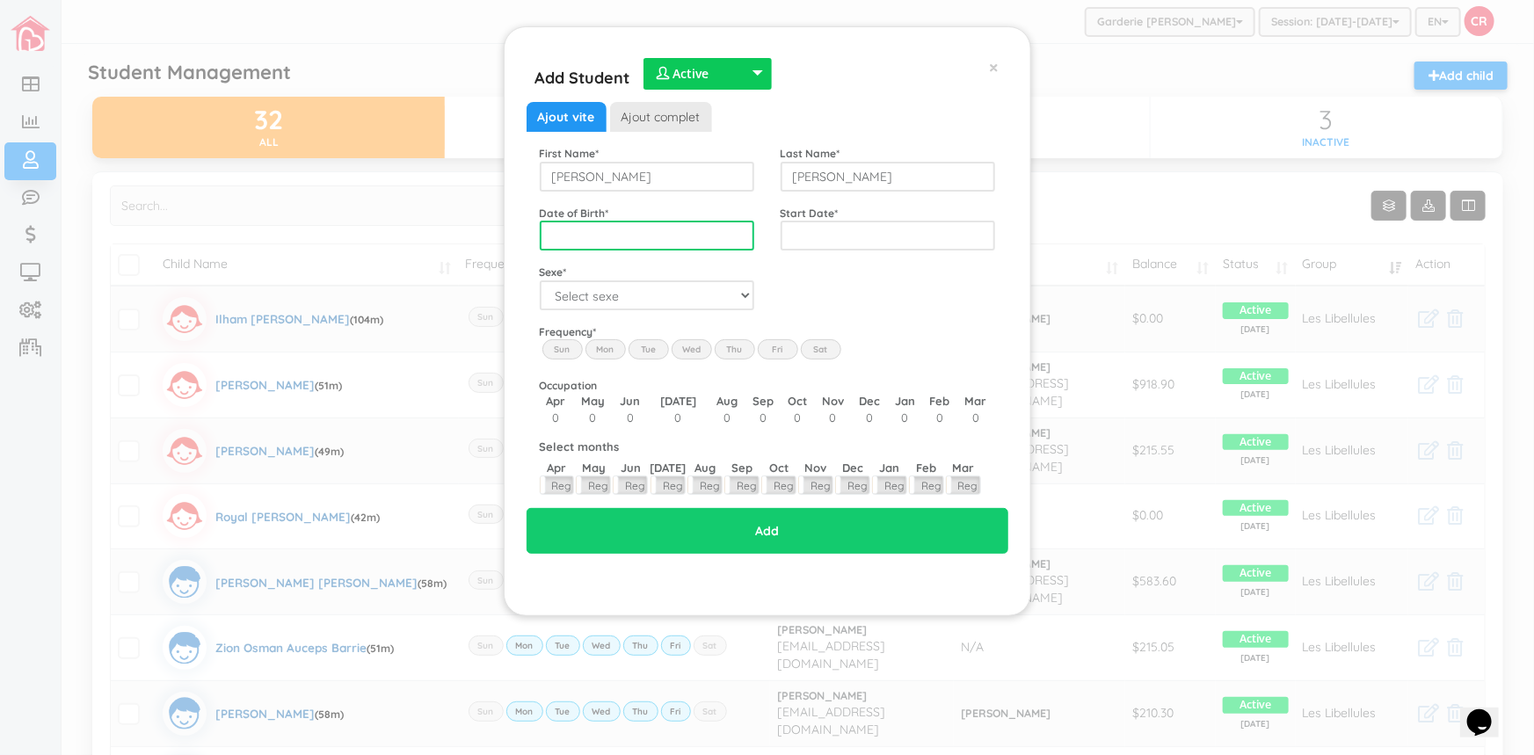
click at [554, 230] on input "text" at bounding box center [647, 236] width 214 height 30
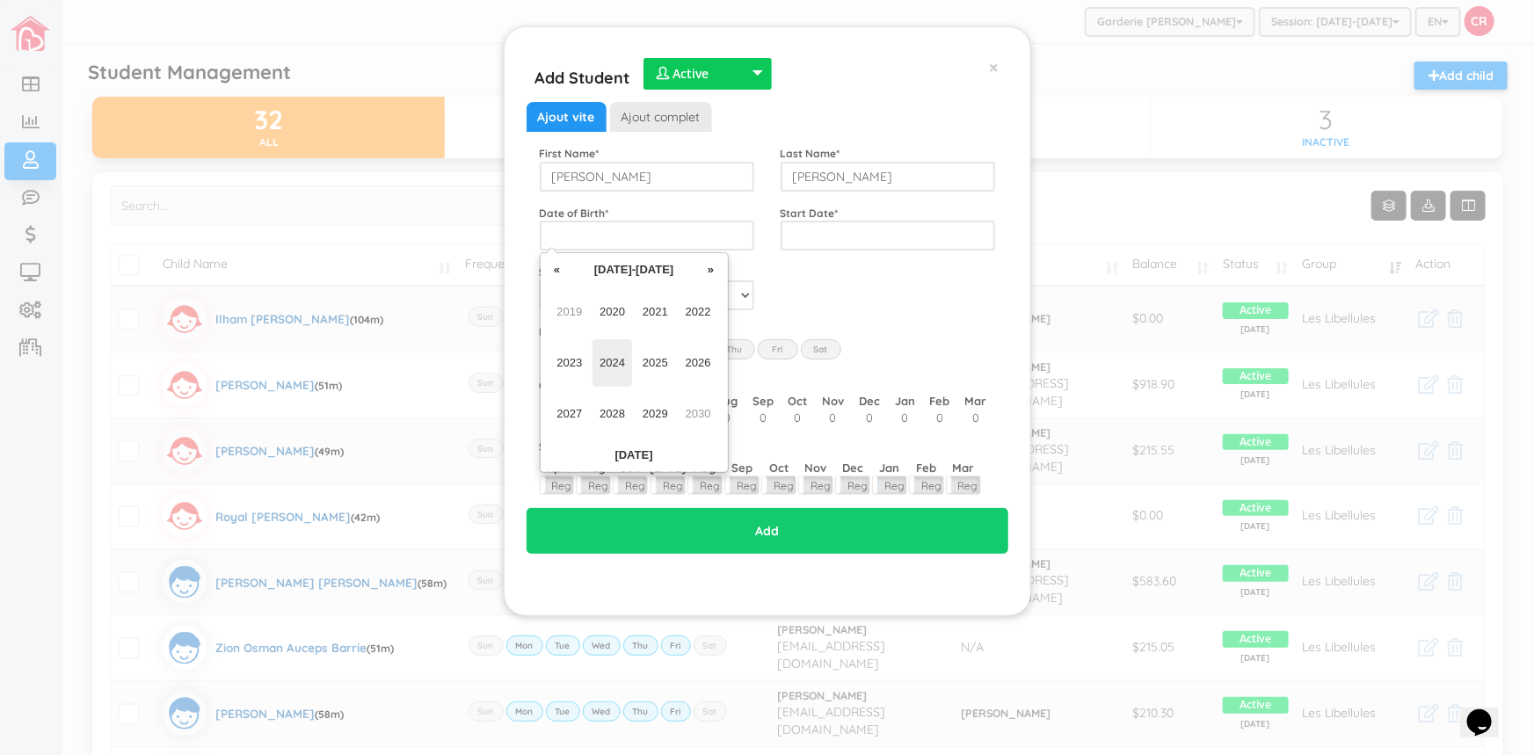
click at [607, 357] on span "2024" at bounding box center [612, 362] width 40 height 47
click at [648, 412] on span "Nov" at bounding box center [656, 413] width 40 height 47
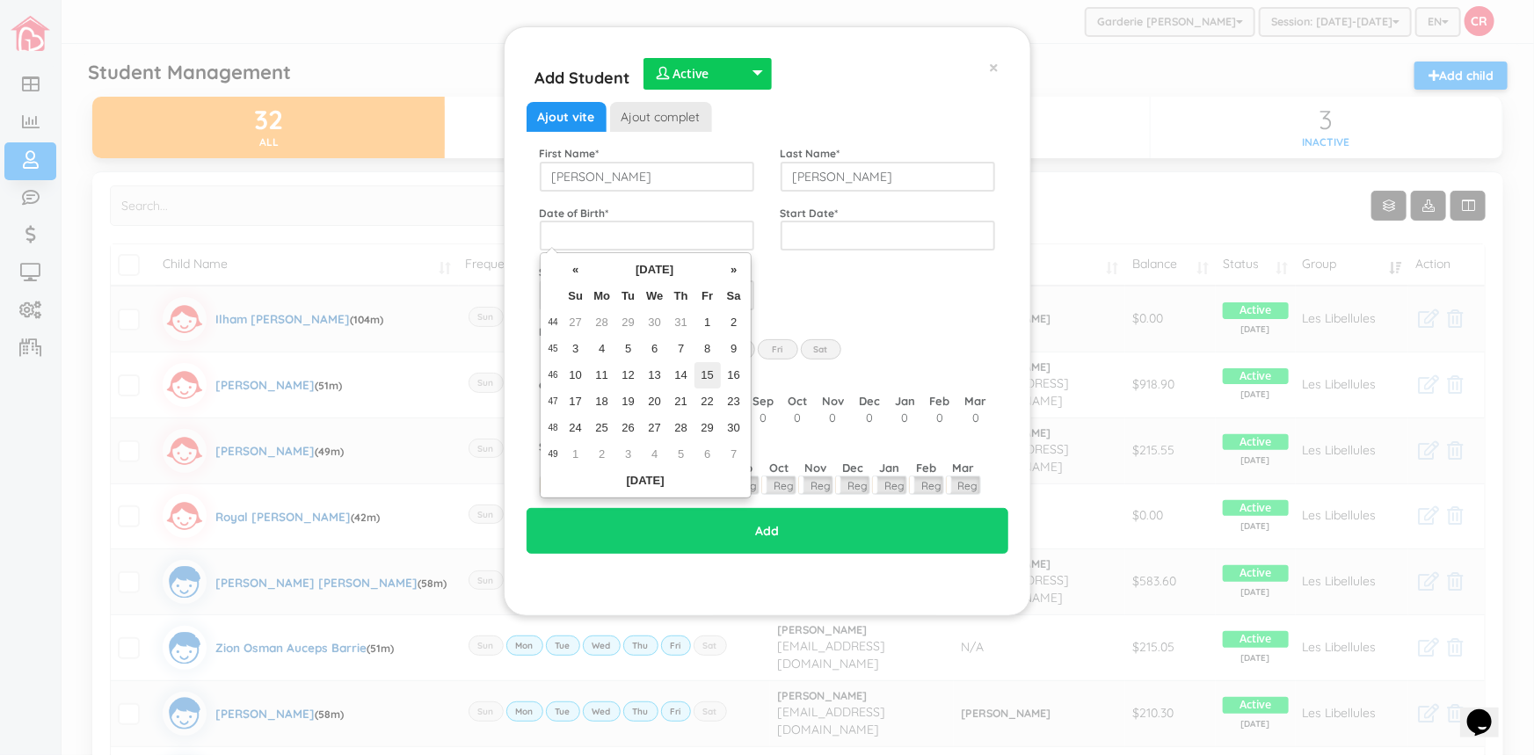
click at [701, 377] on td "15" at bounding box center [707, 375] width 26 height 26
type input "[DATE]"
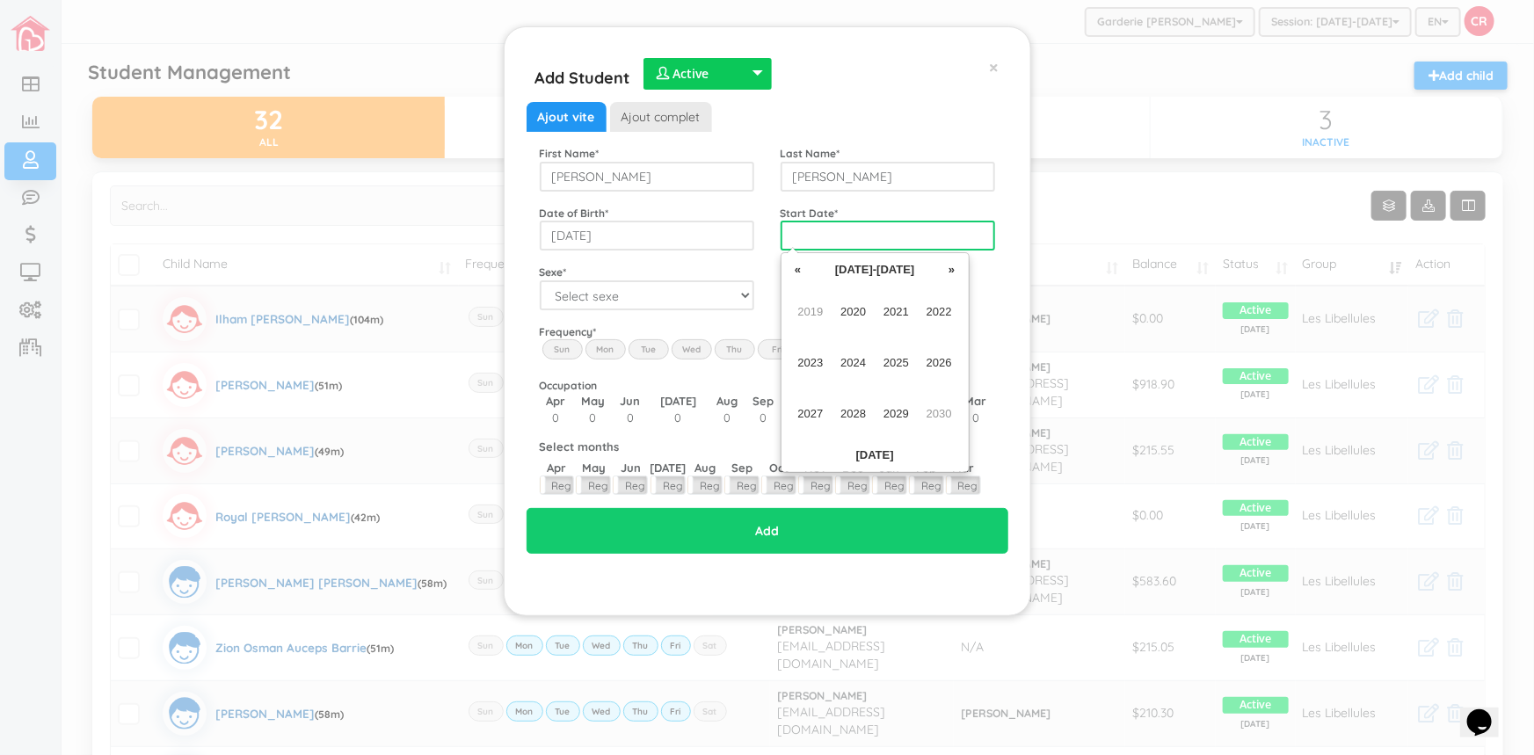
click at [789, 235] on input "text" at bounding box center [888, 236] width 214 height 30
click at [914, 362] on span "2025" at bounding box center [896, 362] width 40 height 47
click at [817, 425] on span "Sep" at bounding box center [811, 413] width 40 height 47
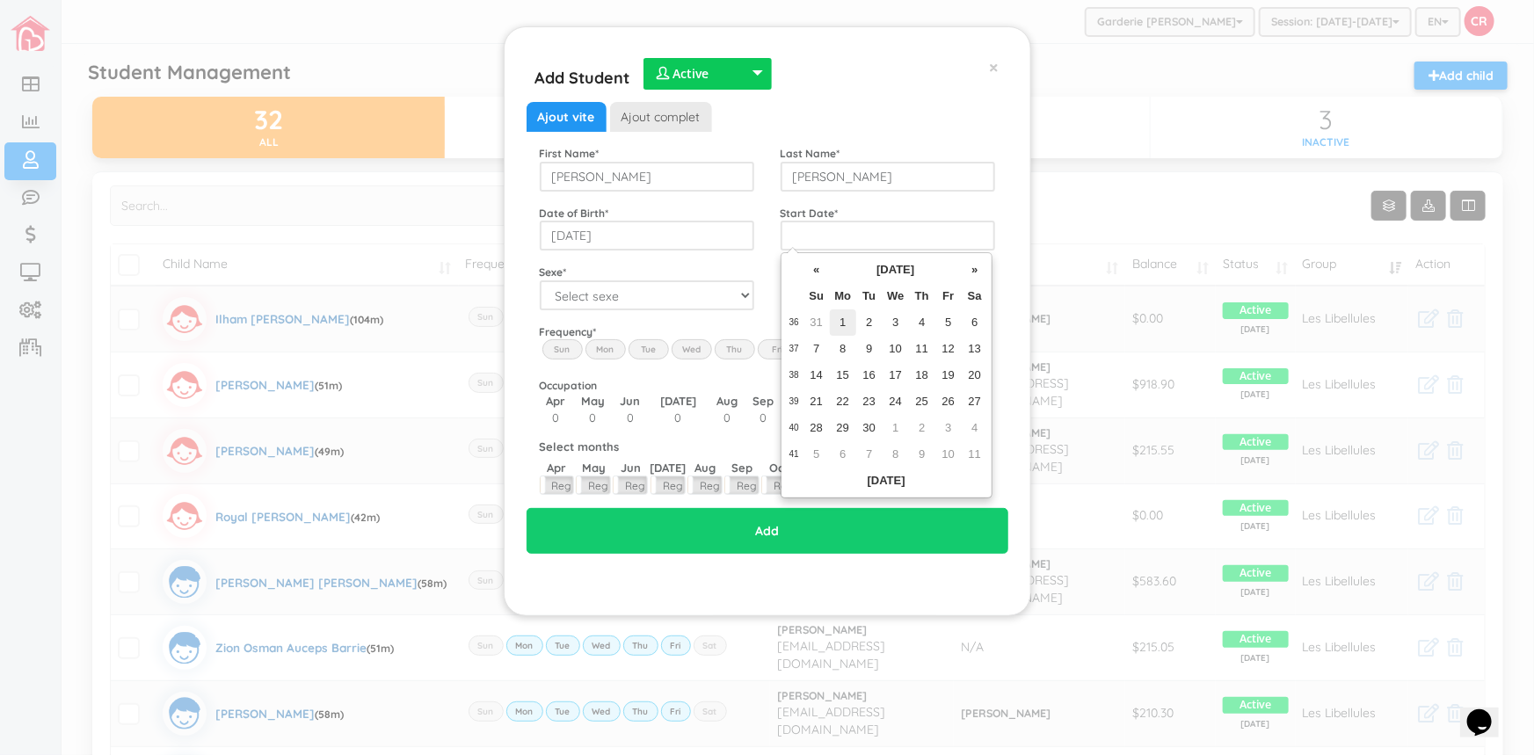
click at [842, 327] on td "1" at bounding box center [843, 322] width 26 height 26
type input "[DATE]"
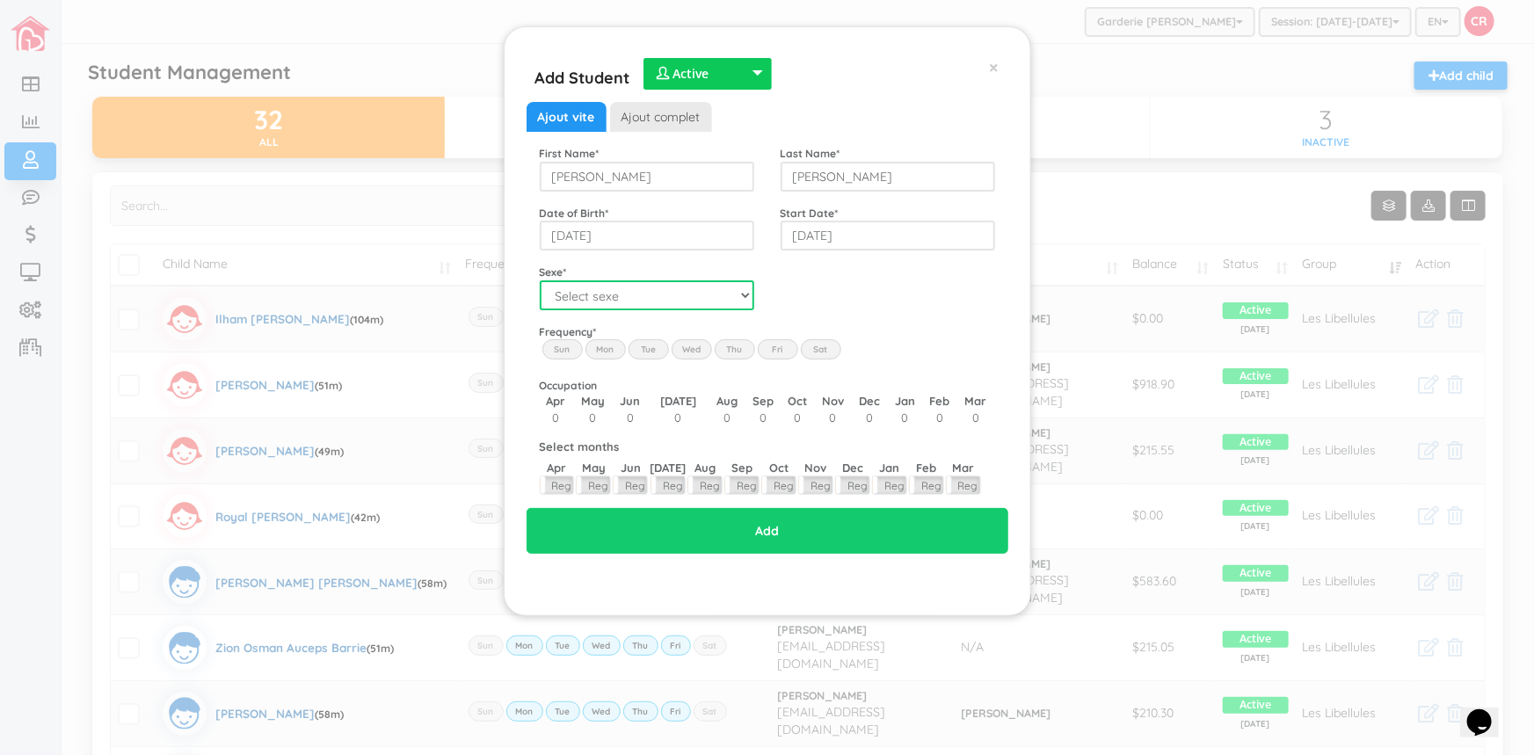
click at [618, 299] on select "Select sexe Boy Girl" at bounding box center [647, 295] width 214 height 30
select select "1"
click at [540, 280] on select "Select sexe Boy Girl" at bounding box center [647, 295] width 214 height 30
click at [600, 346] on label "Mon" at bounding box center [605, 348] width 40 height 19
click at [0, 0] on input "Mon" at bounding box center [0, 0] width 0 height 0
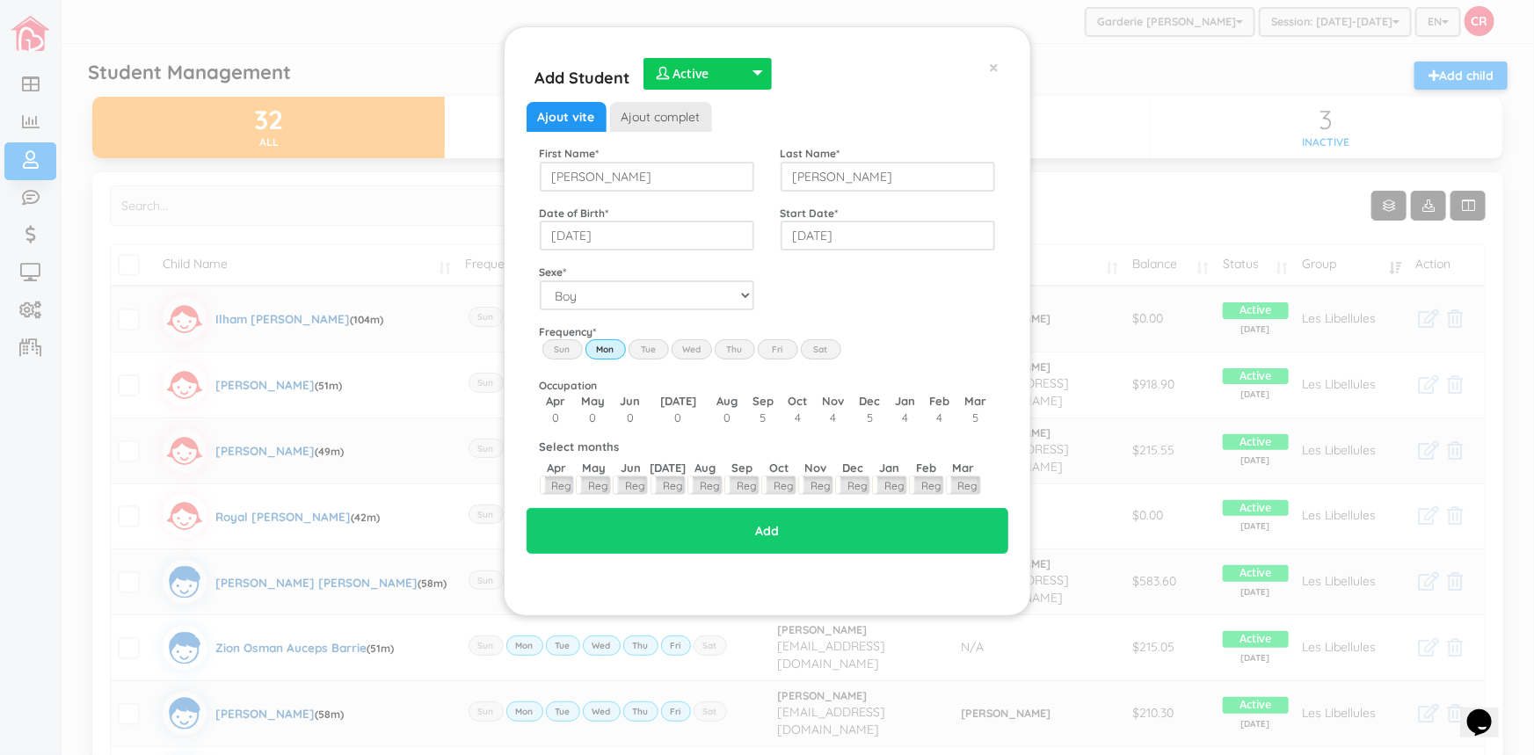
click at [644, 347] on label "Tue" at bounding box center [649, 348] width 40 height 19
click at [0, 0] on input "Tue" at bounding box center [0, 0] width 0 height 0
click at [678, 349] on label "Wed" at bounding box center [692, 348] width 40 height 19
click at [0, 0] on input "Wed" at bounding box center [0, 0] width 0 height 0
click at [740, 346] on label "Thu" at bounding box center [735, 348] width 40 height 19
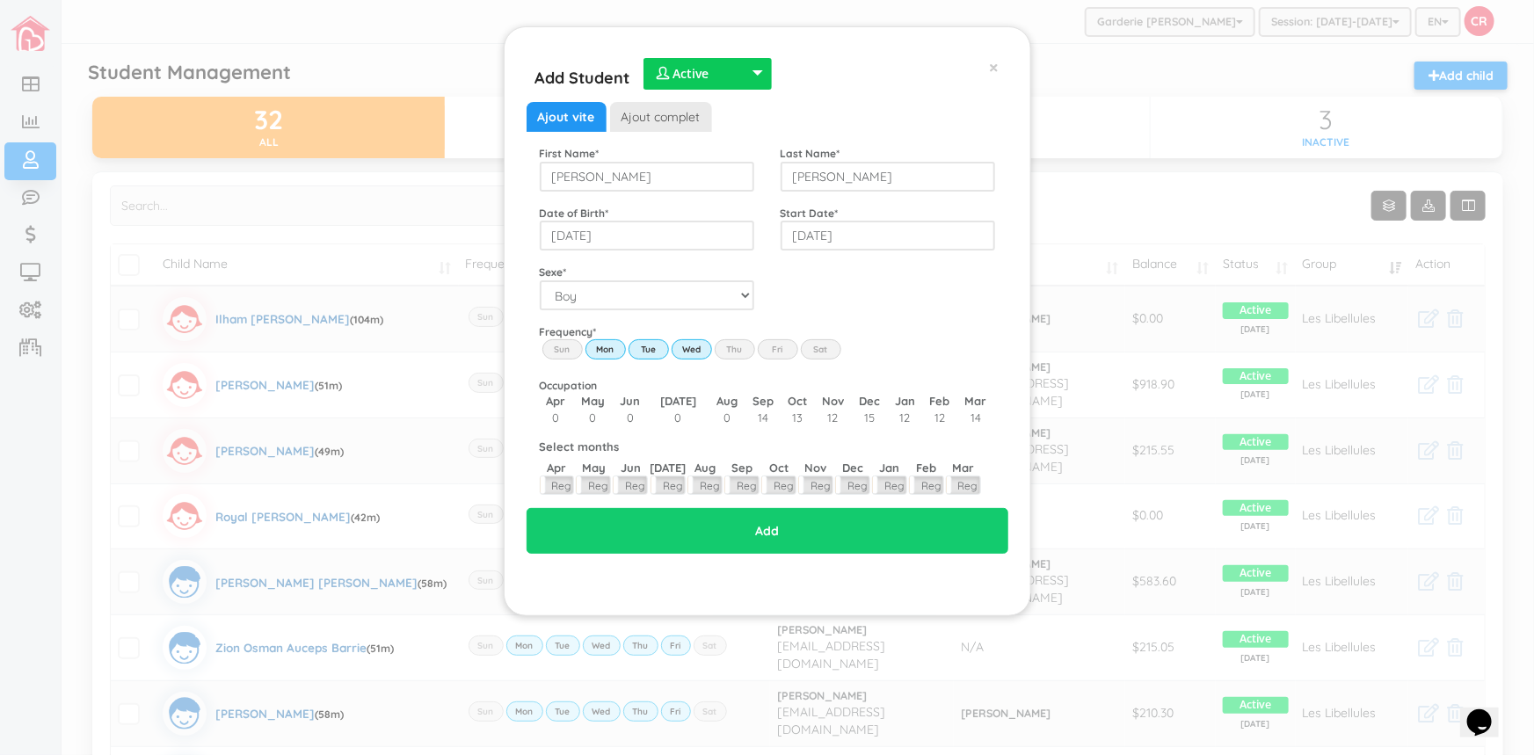
click at [0, 0] on input "Thu" at bounding box center [0, 0] width 0 height 0
click at [779, 350] on label "Fri" at bounding box center [778, 348] width 40 height 19
click at [0, 0] on input "Fri" at bounding box center [0, 0] width 0 height 0
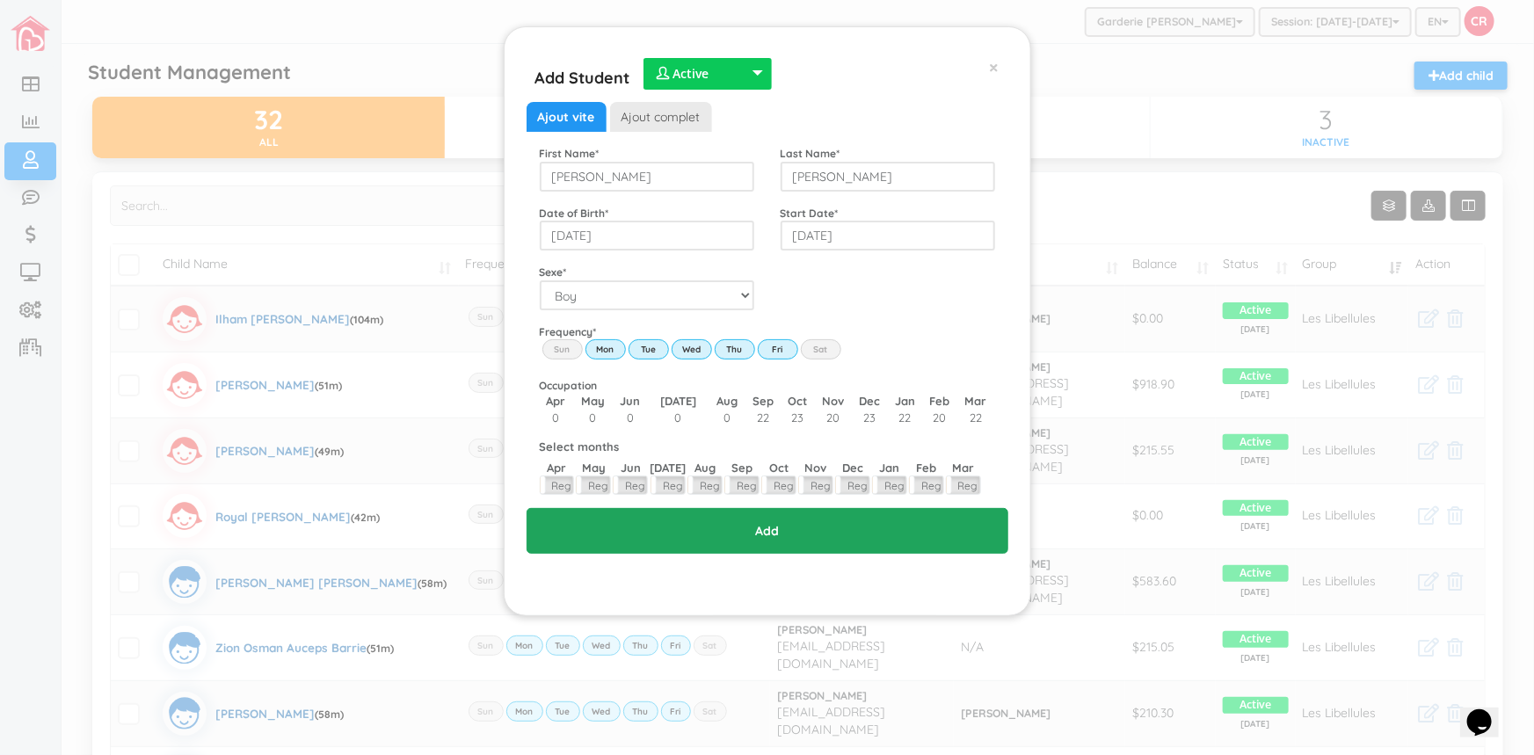
click at [776, 534] on input "Add" at bounding box center [768, 531] width 482 height 46
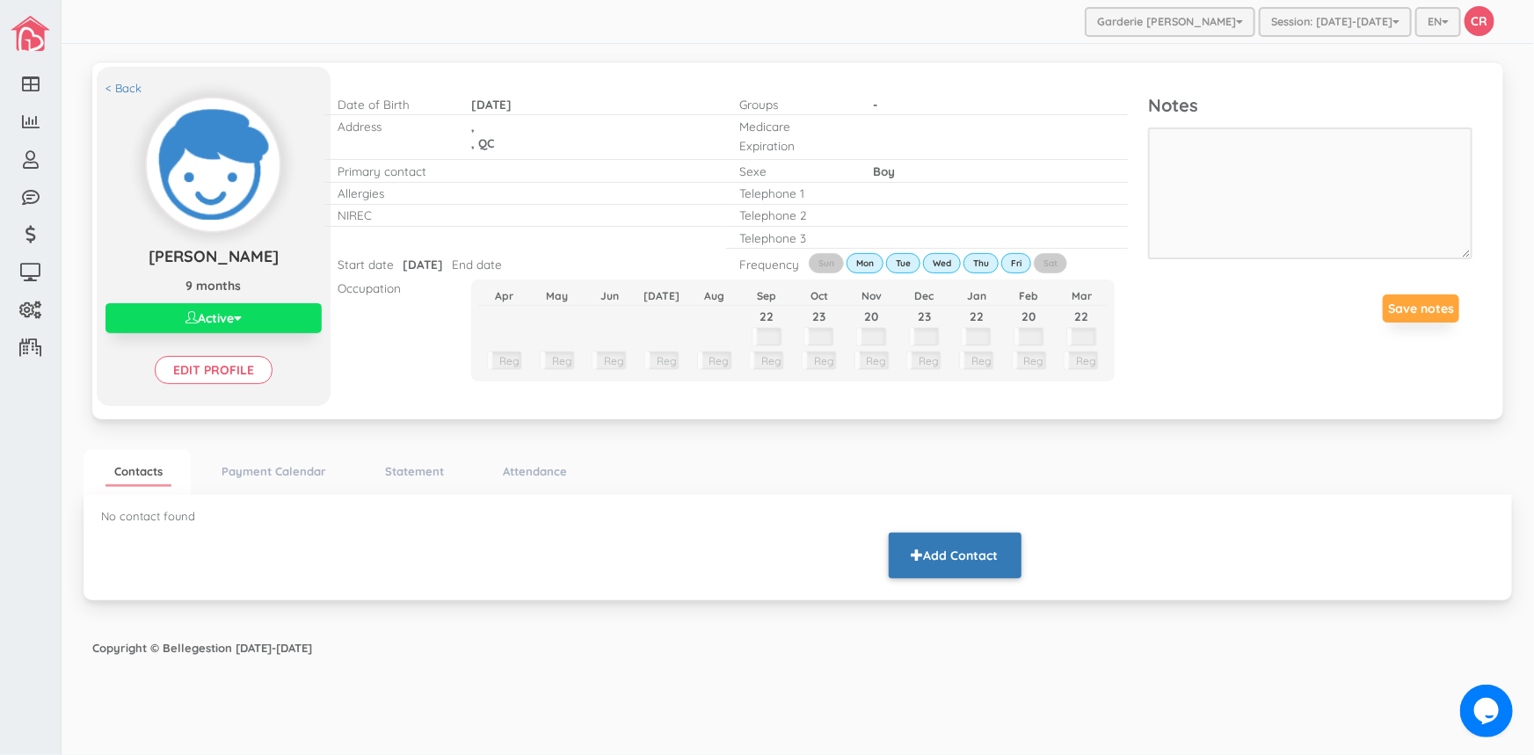
click at [912, 561] on span "button" at bounding box center [918, 555] width 12 height 12
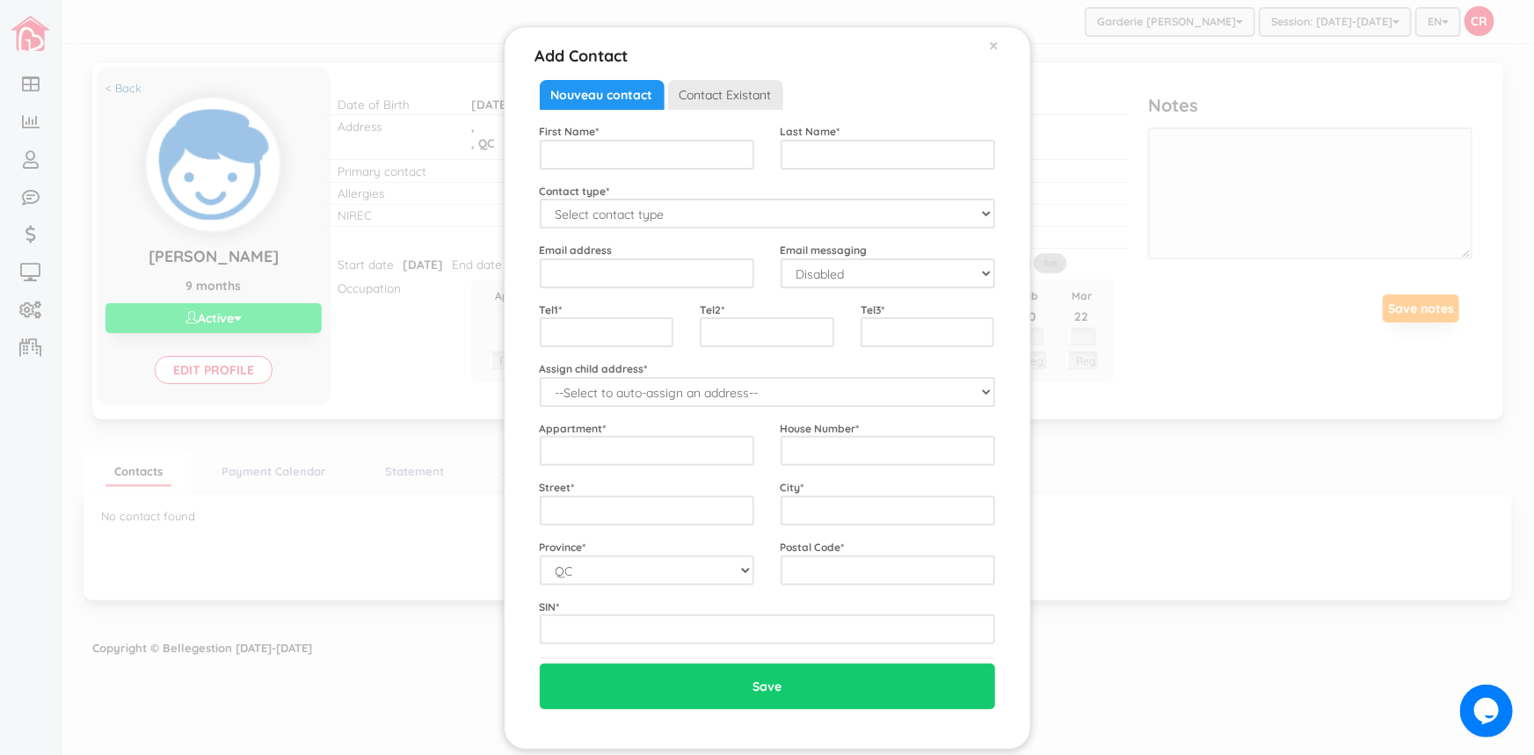
click at [711, 98] on span "Contact Existant" at bounding box center [725, 95] width 115 height 30
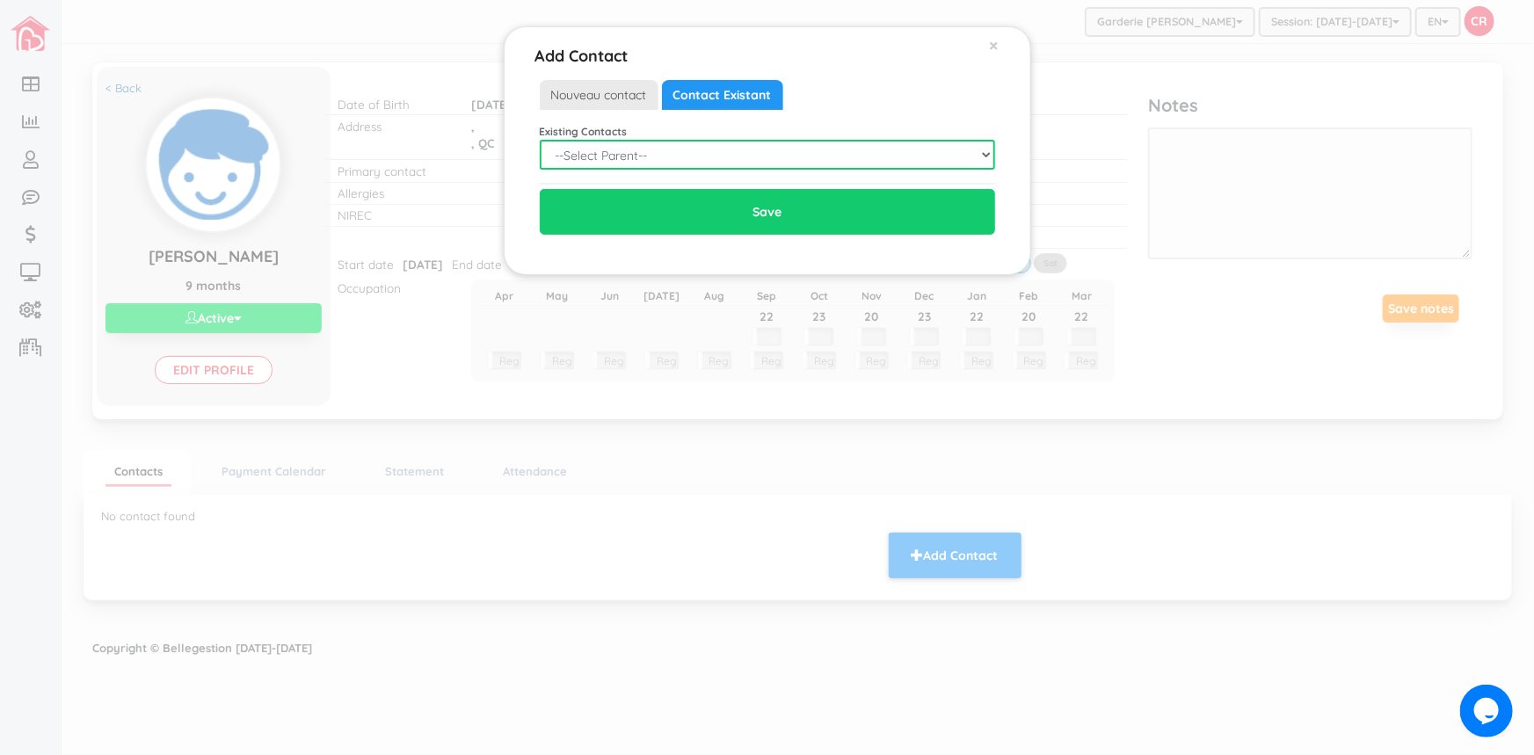
click at [983, 152] on select "--Select Parent-- Not in list [PERSON_NAME] [PERSON_NAME] [PERSON_NAME] [PERSON…" at bounding box center [767, 155] width 455 height 30
select select "535"
click at [540, 140] on select "--Select Parent-- Not in list [PERSON_NAME] [PERSON_NAME] [PERSON_NAME] [PERSON…" at bounding box center [767, 155] width 455 height 30
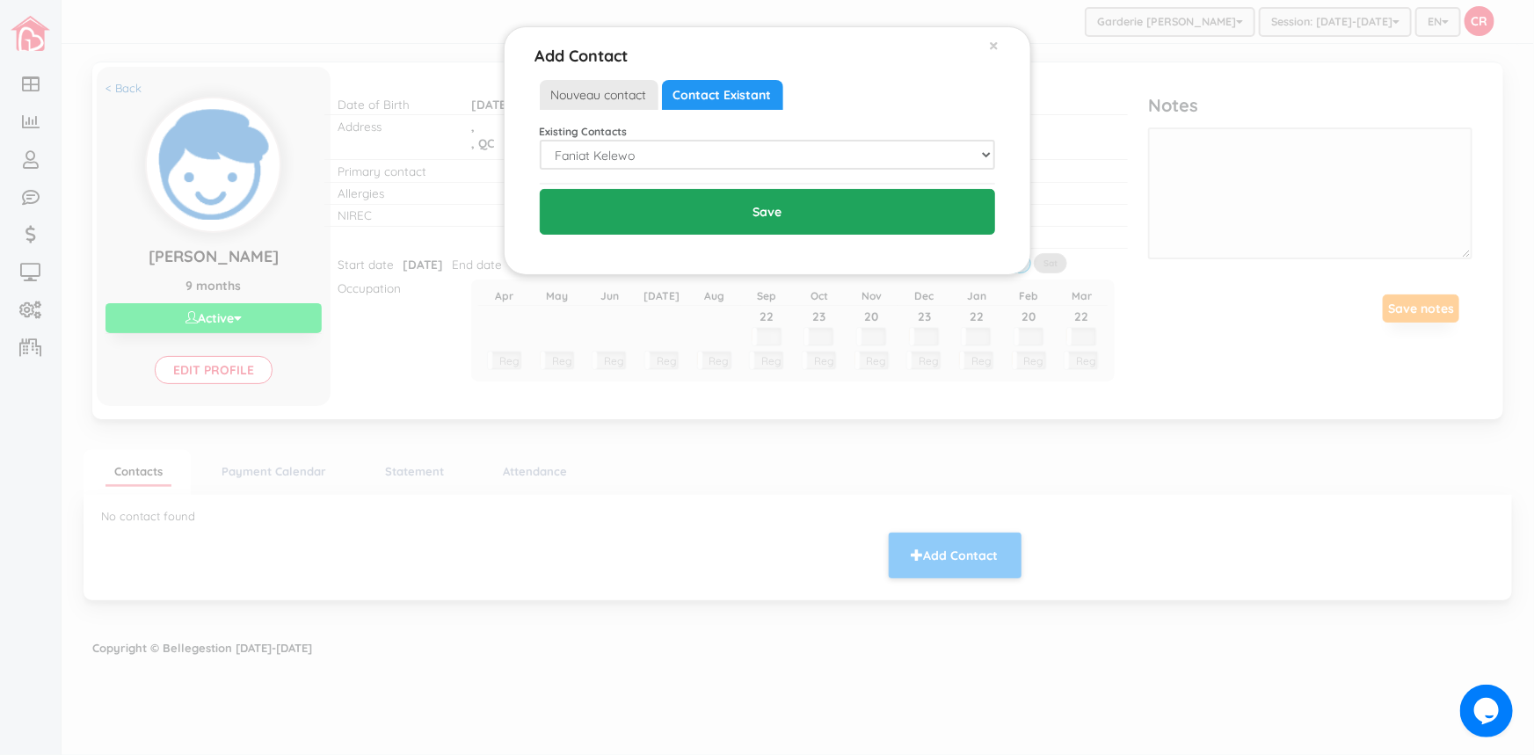
click at [755, 214] on input "Save" at bounding box center [767, 212] width 455 height 46
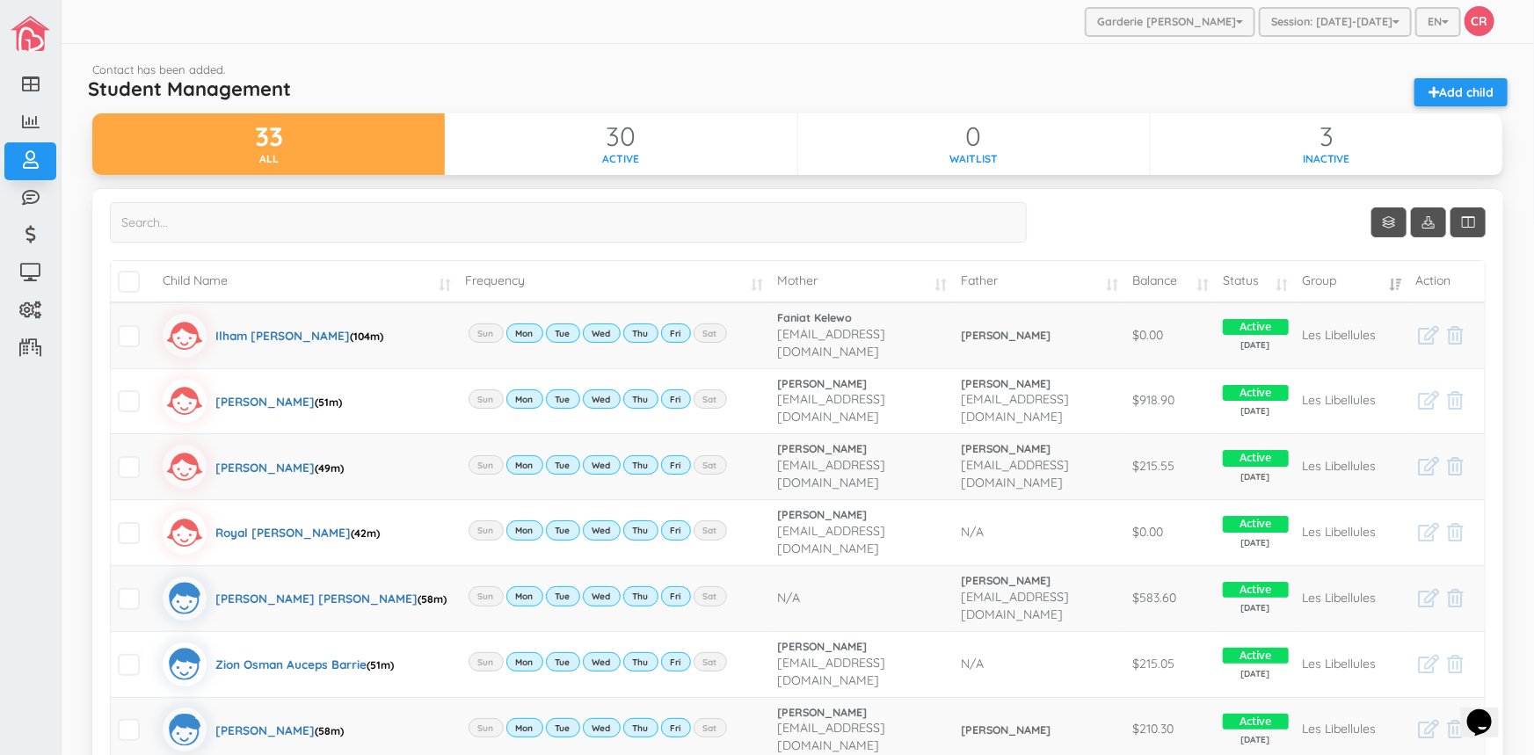
click at [432, 283] on td "Child Name" at bounding box center [307, 281] width 302 height 41
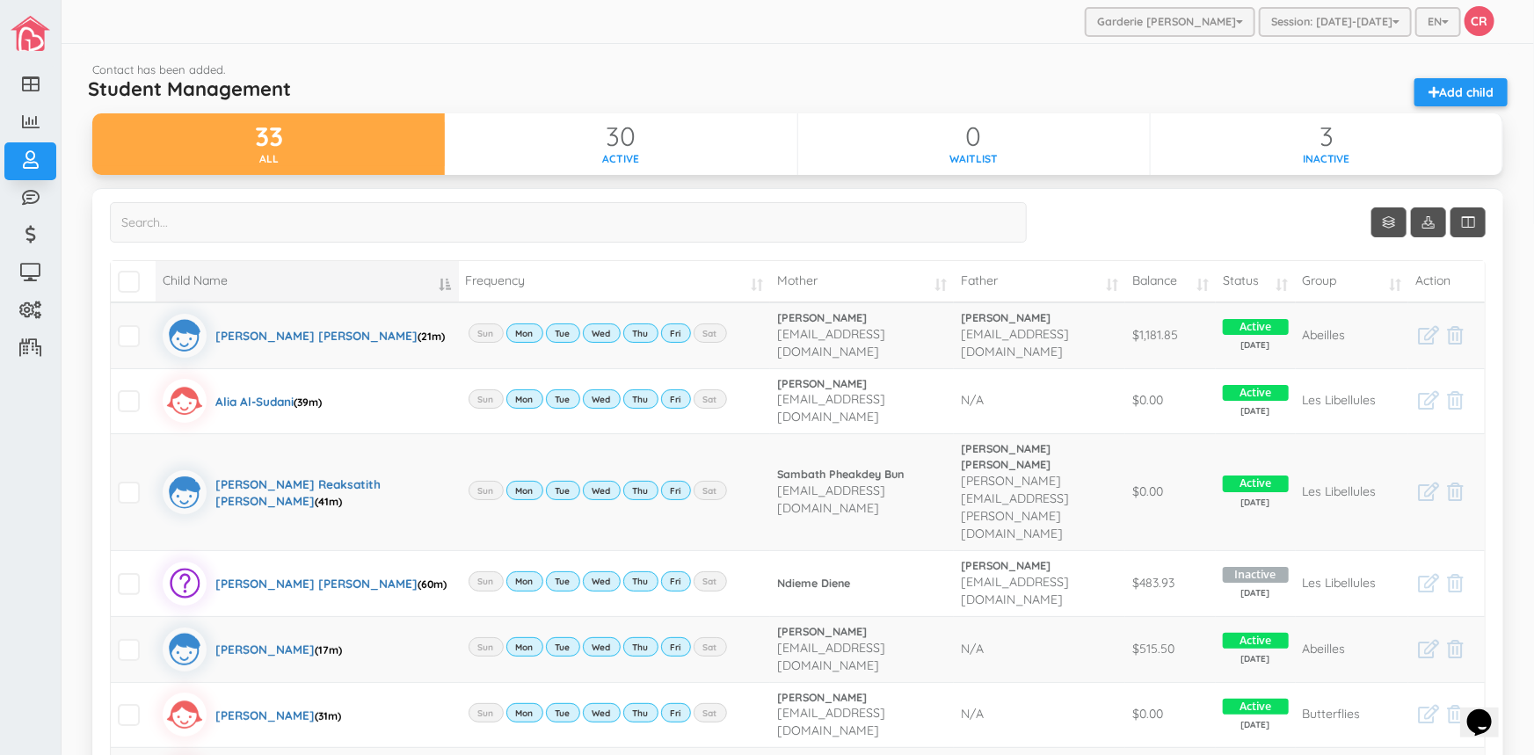
click at [429, 281] on td "Child Name" at bounding box center [307, 281] width 302 height 41
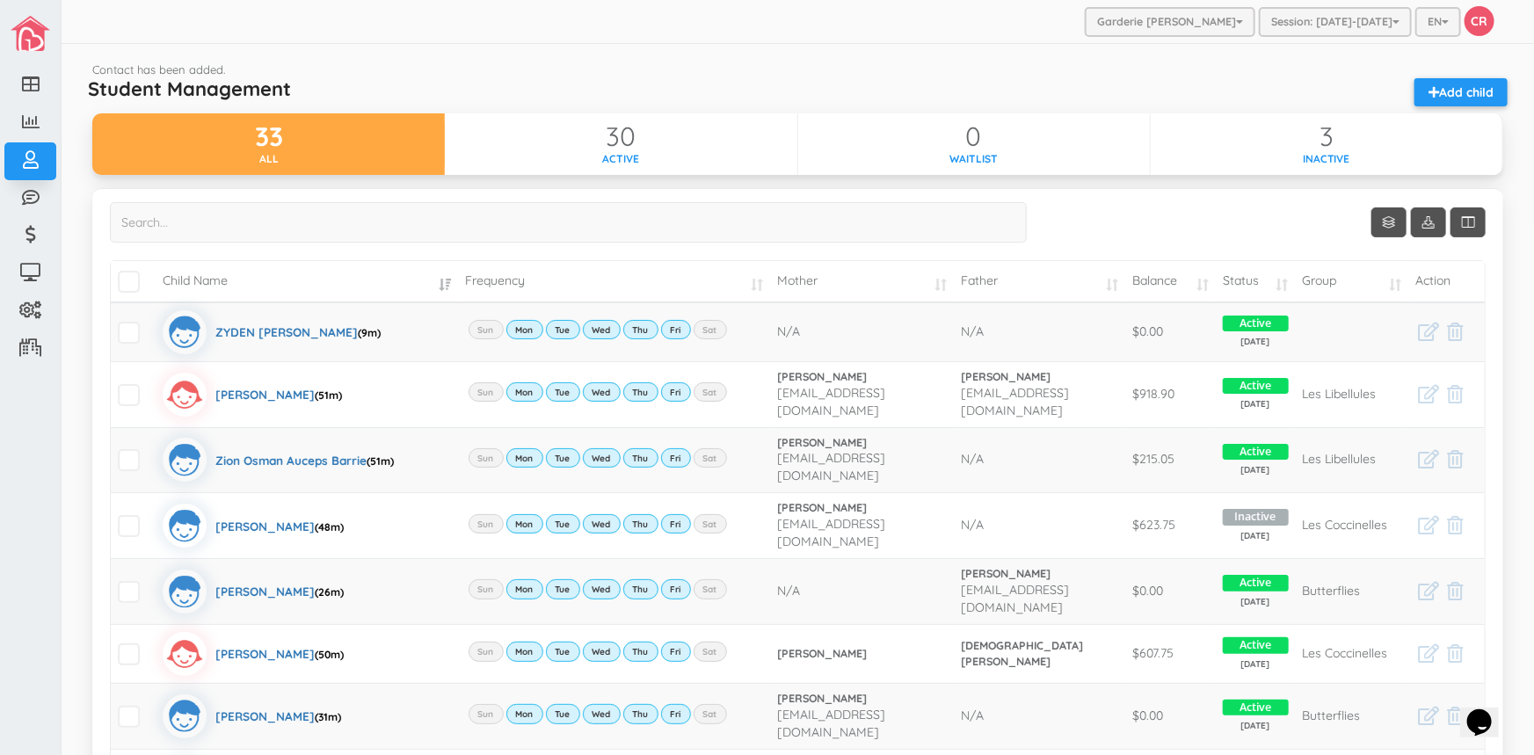
click at [429, 281] on td "Child Name" at bounding box center [307, 281] width 302 height 41
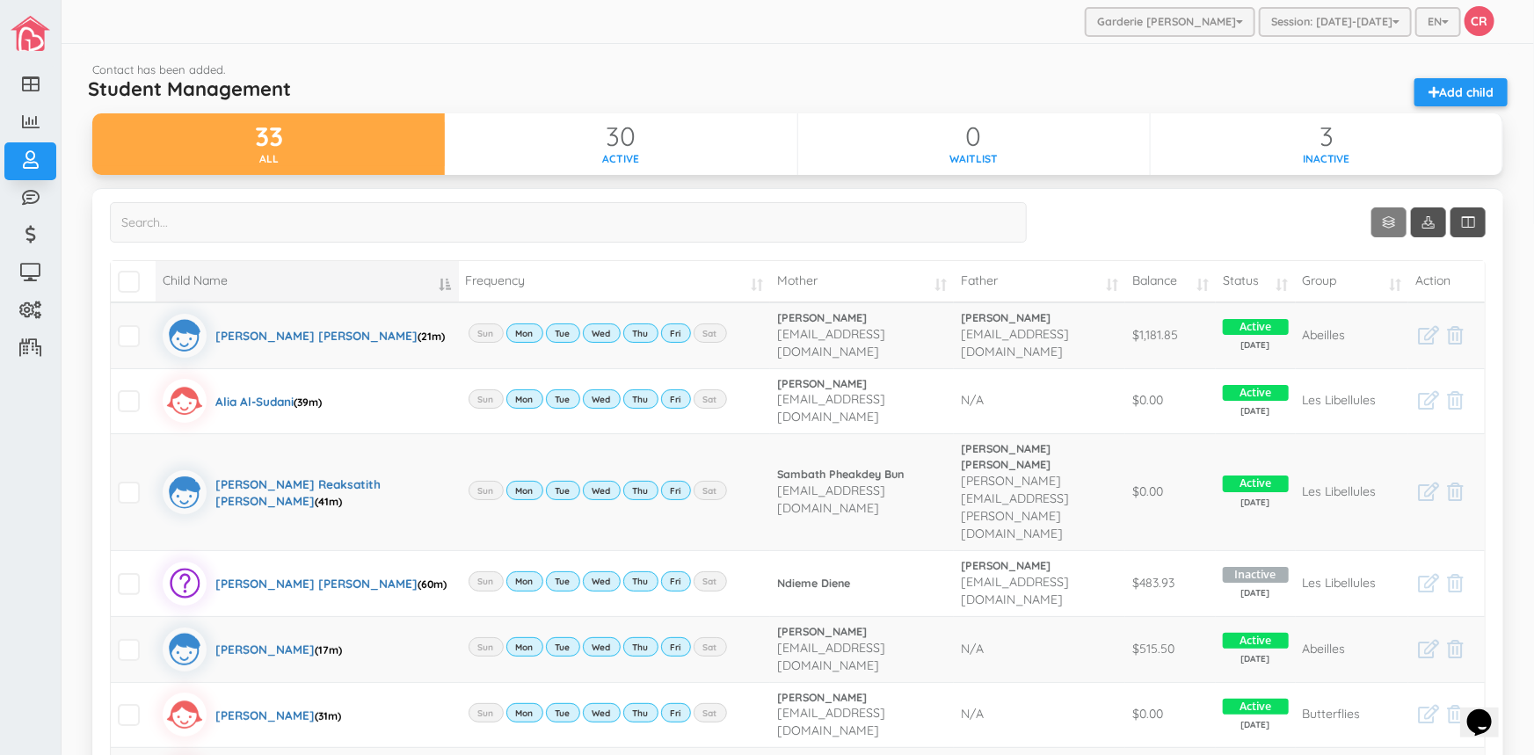
click at [1371, 220] on link "Show 10 rows" at bounding box center [1388, 222] width 35 height 30
click at [1354, 327] on link "50" at bounding box center [1404, 323] width 134 height 27
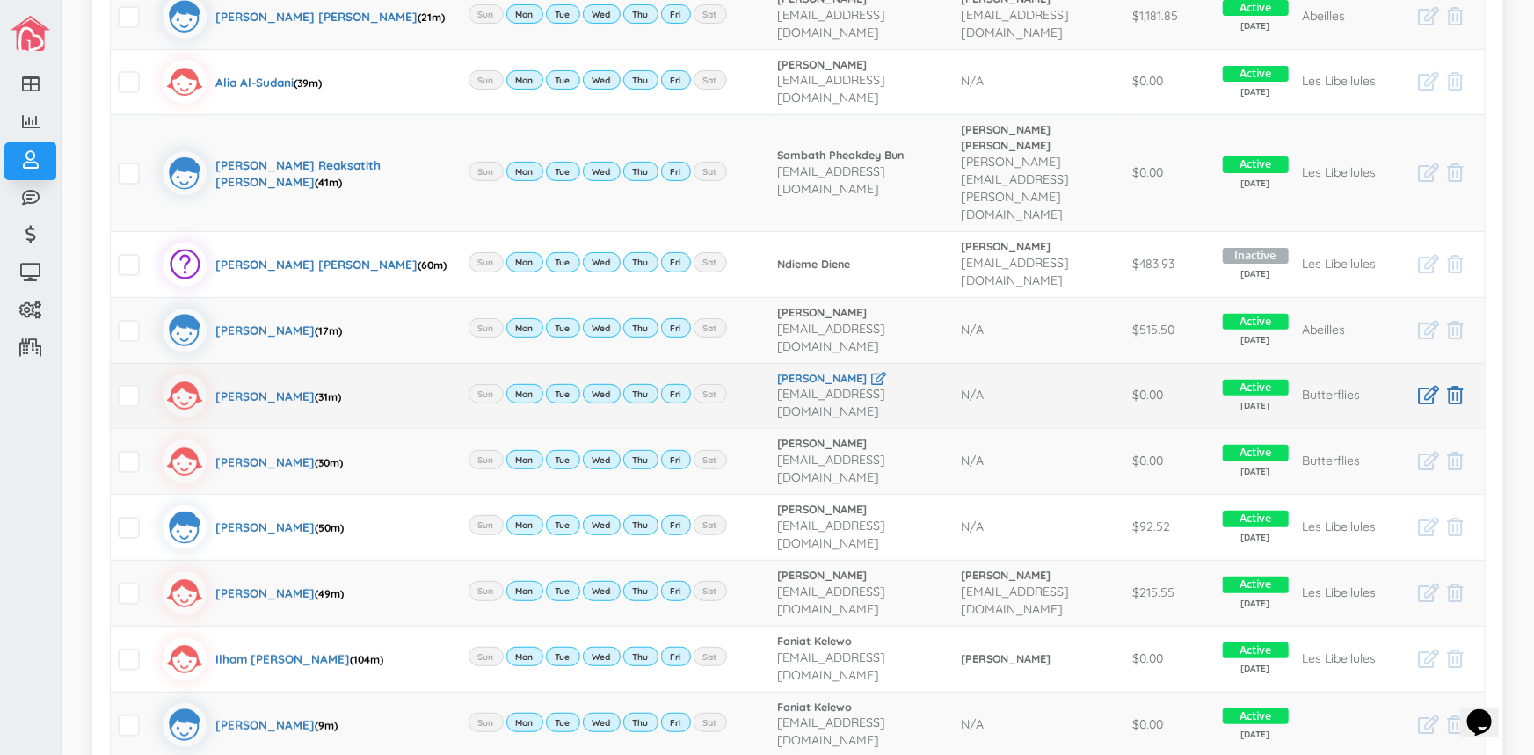
scroll to position [399, 0]
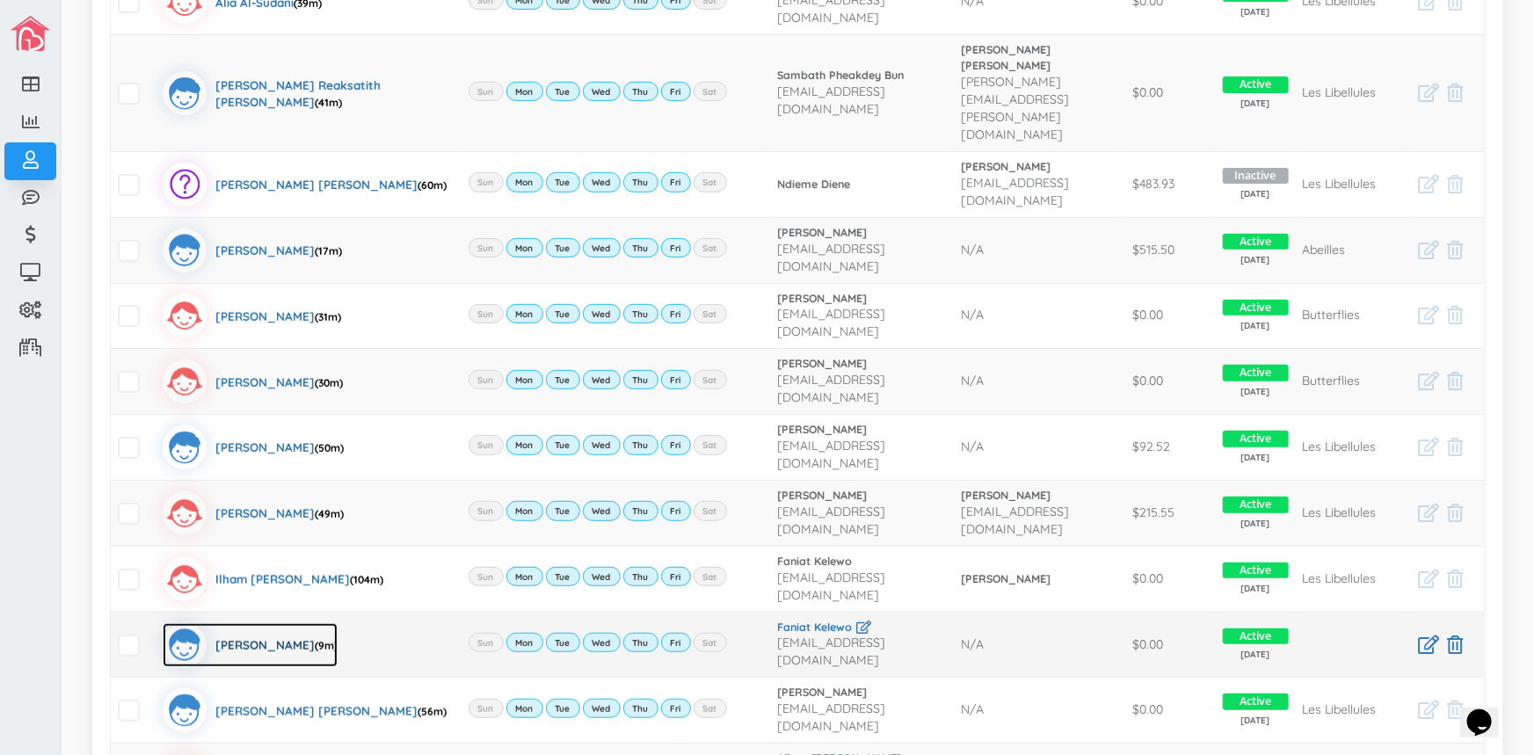
click at [299, 623] on div "[PERSON_NAME] (9m)" at bounding box center [276, 645] width 122 height 44
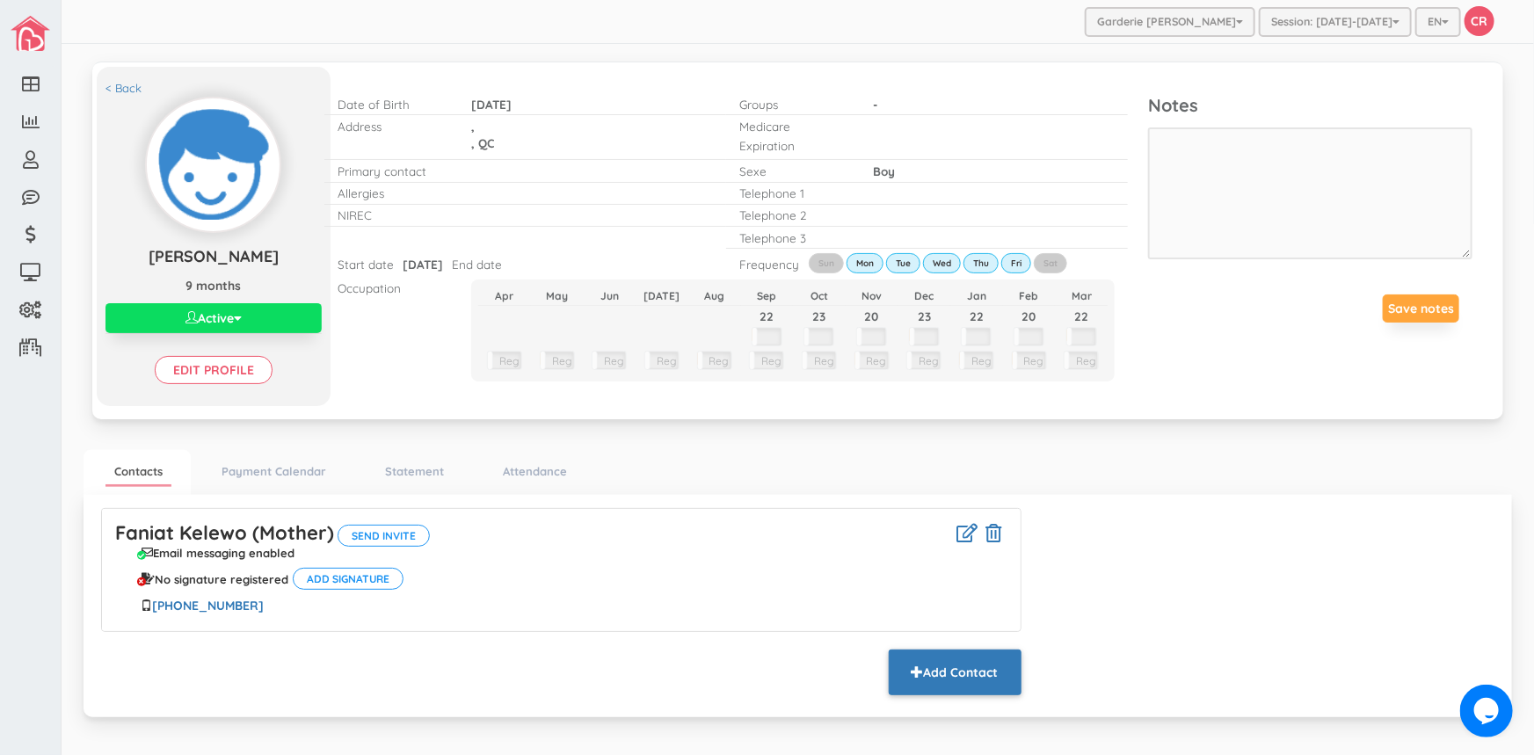
click at [963, 683] on button "Add Contact" at bounding box center [955, 673] width 133 height 46
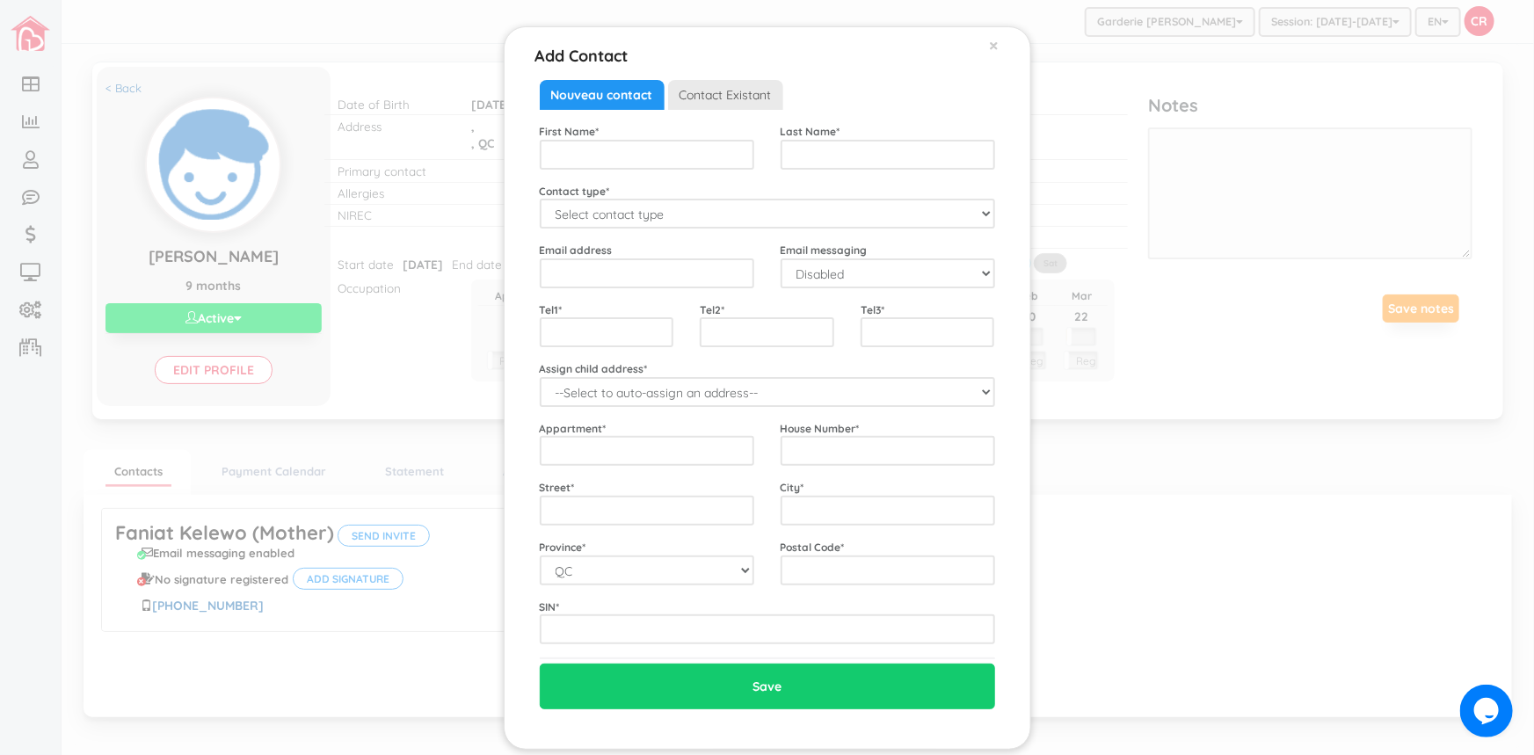
click at [742, 98] on span "Contact Existant" at bounding box center [725, 95] width 115 height 30
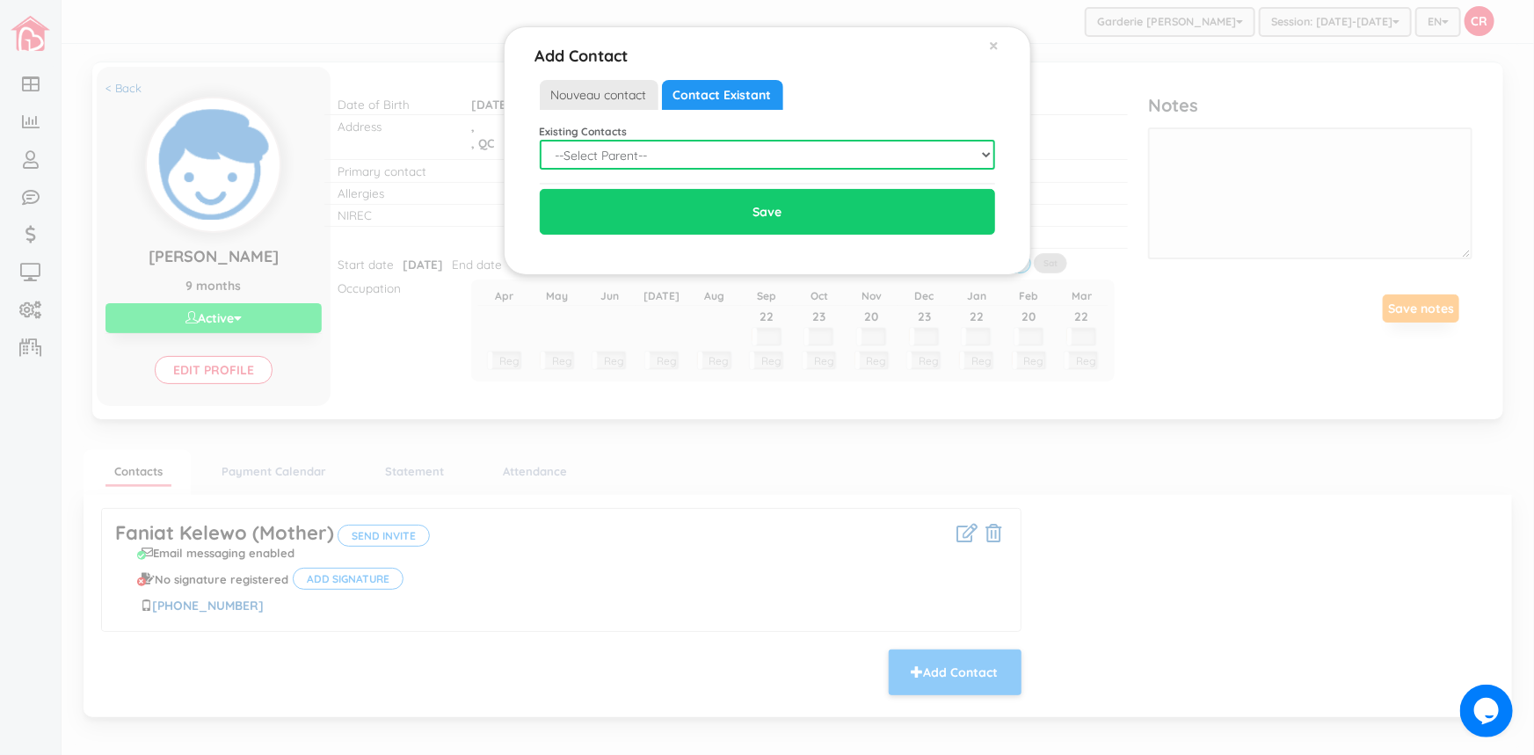
click at [986, 149] on select "--Select Parent-- Not in list Adolfo Rosilla Allyza Mari Rosilla Ayouba Traore …" at bounding box center [767, 155] width 455 height 30
select select "536"
click at [540, 140] on select "--Select Parent-- Not in list Adolfo Rosilla Allyza Mari Rosilla Ayouba Traore …" at bounding box center [767, 155] width 455 height 30
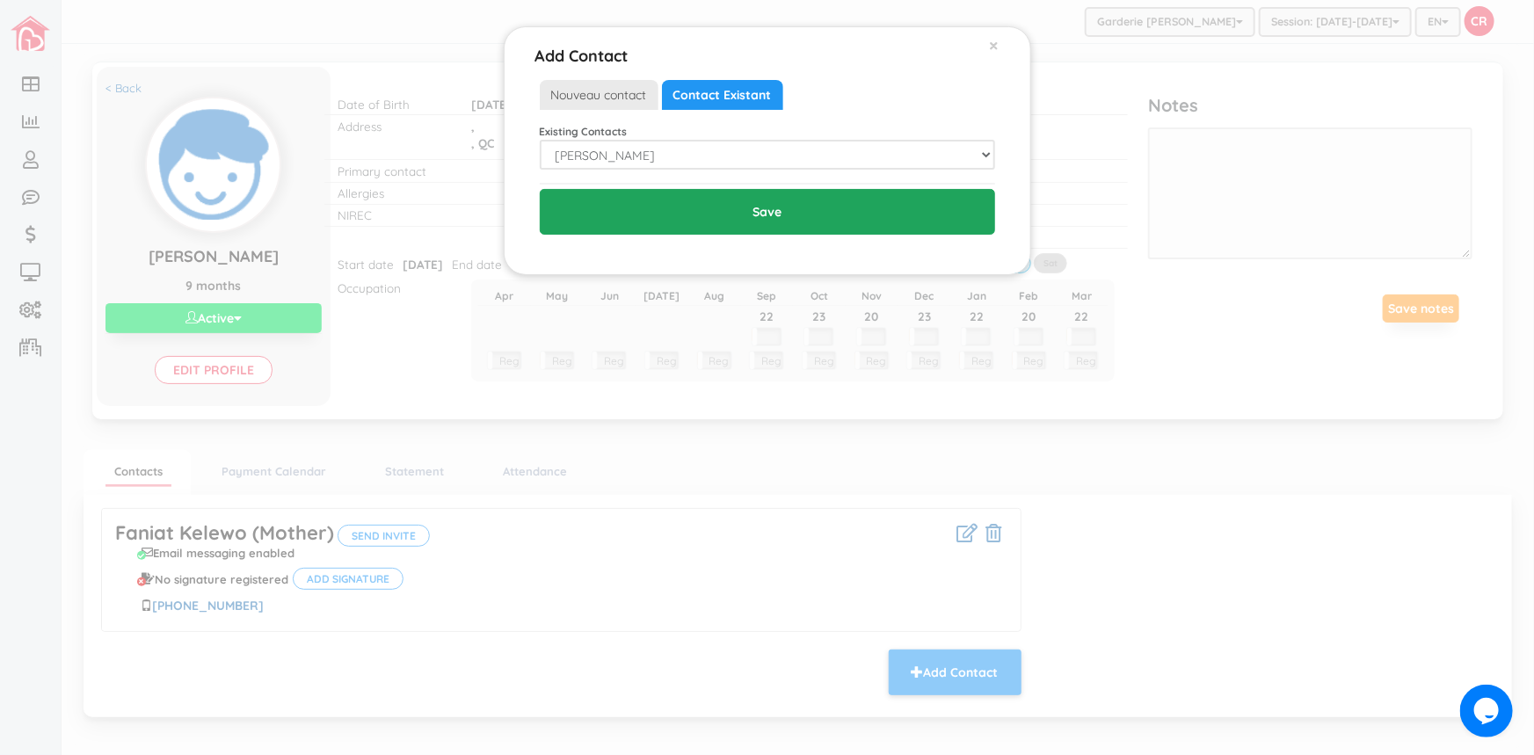
click at [731, 212] on input "Save" at bounding box center [767, 212] width 455 height 46
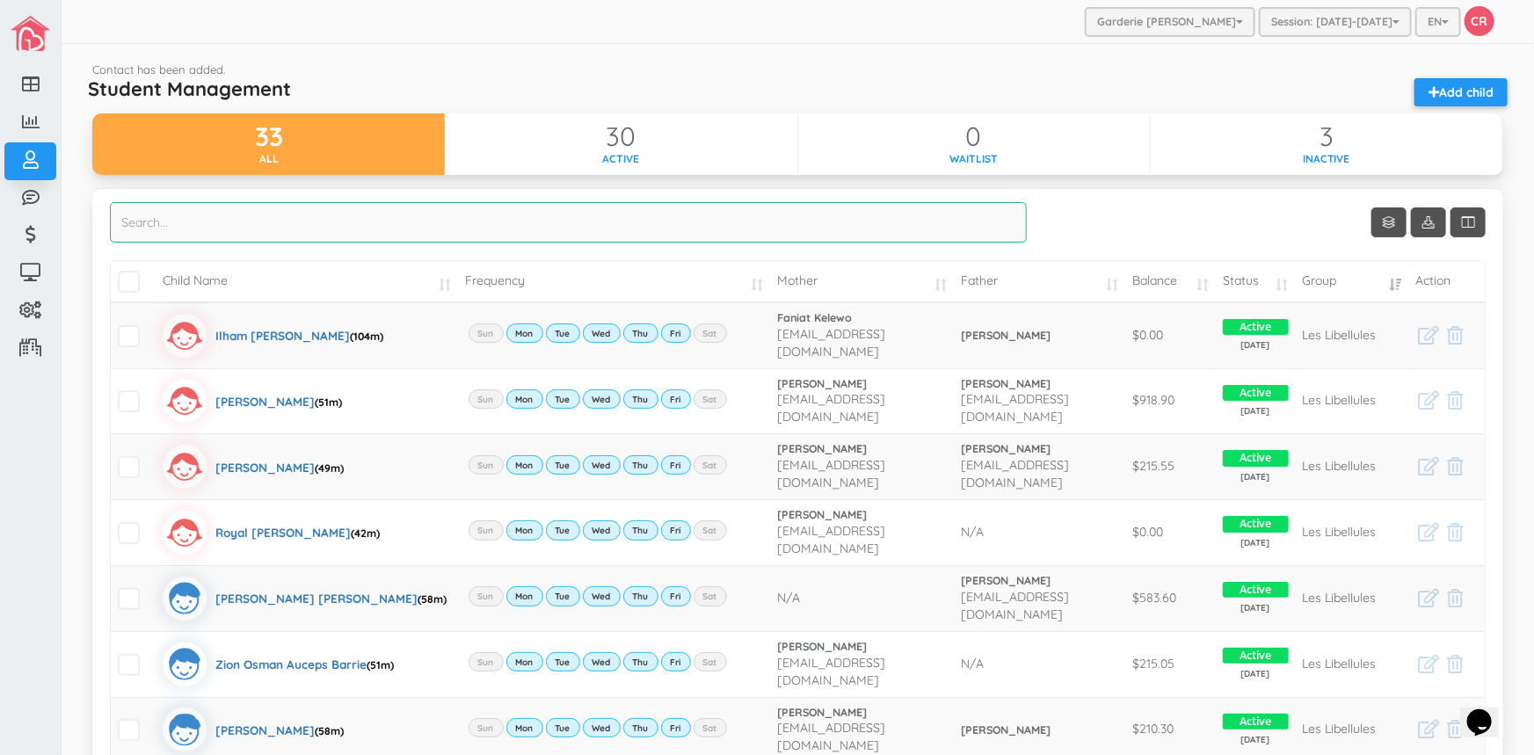
click at [139, 219] on input "search" at bounding box center [568, 222] width 917 height 40
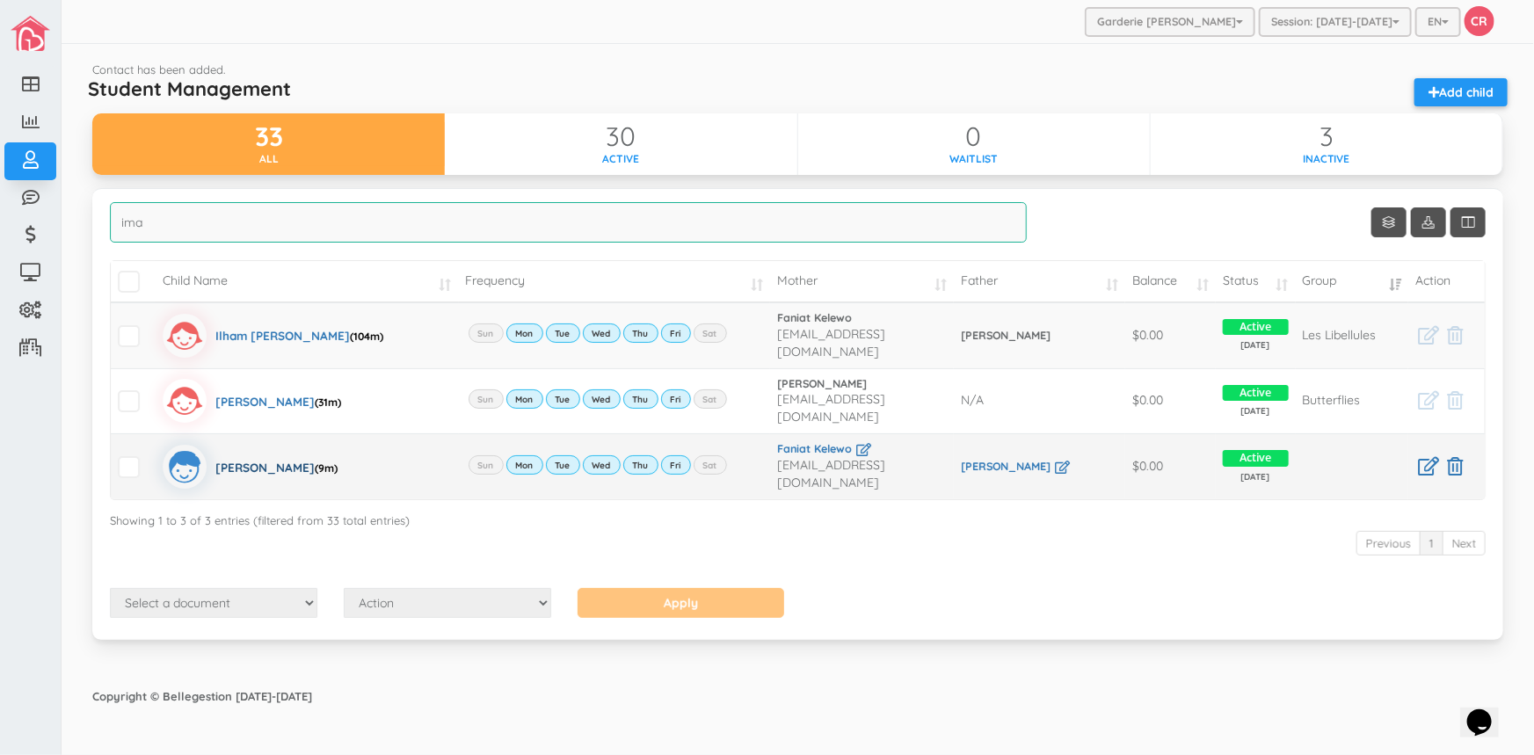
type input "ima"
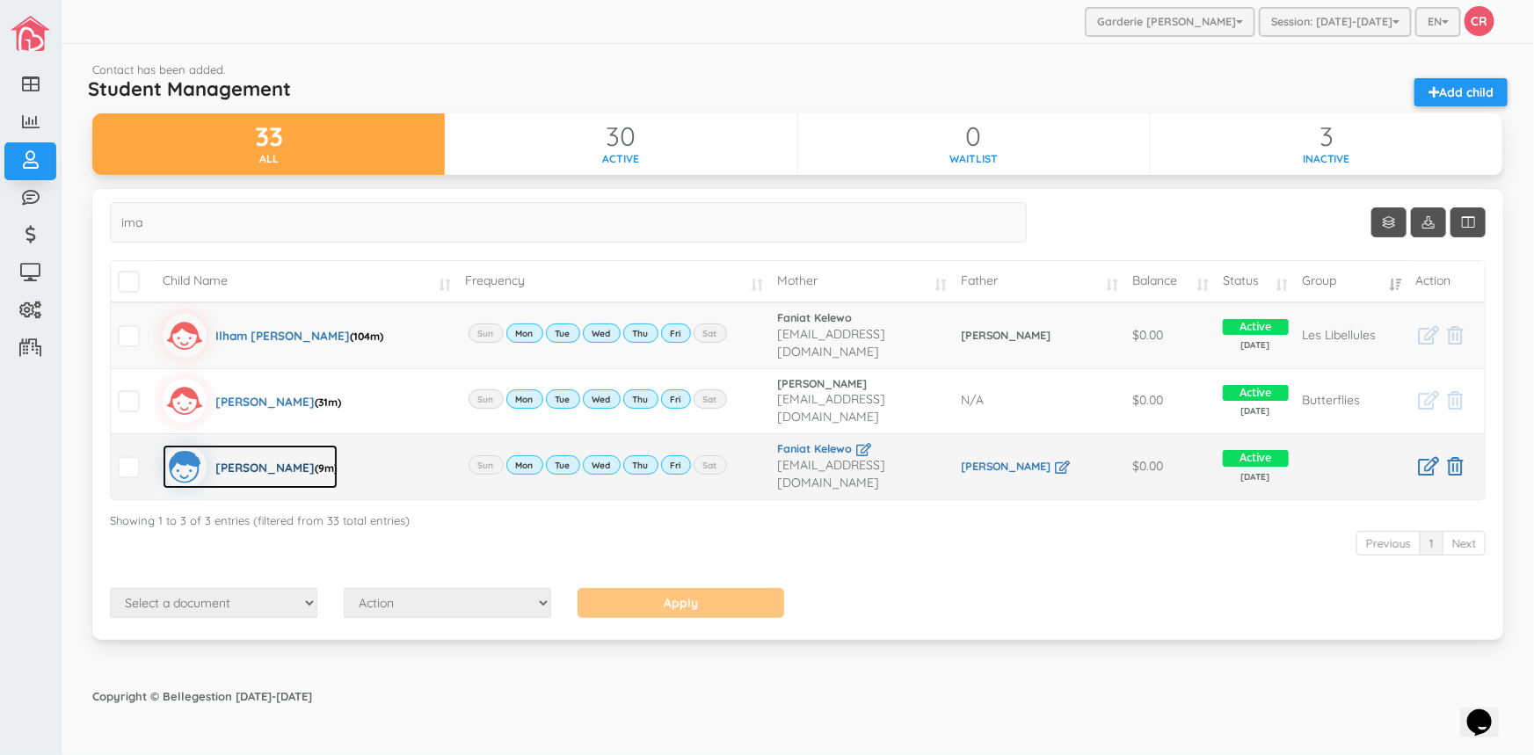
click at [252, 450] on div "[PERSON_NAME] (9m)" at bounding box center [276, 467] width 122 height 44
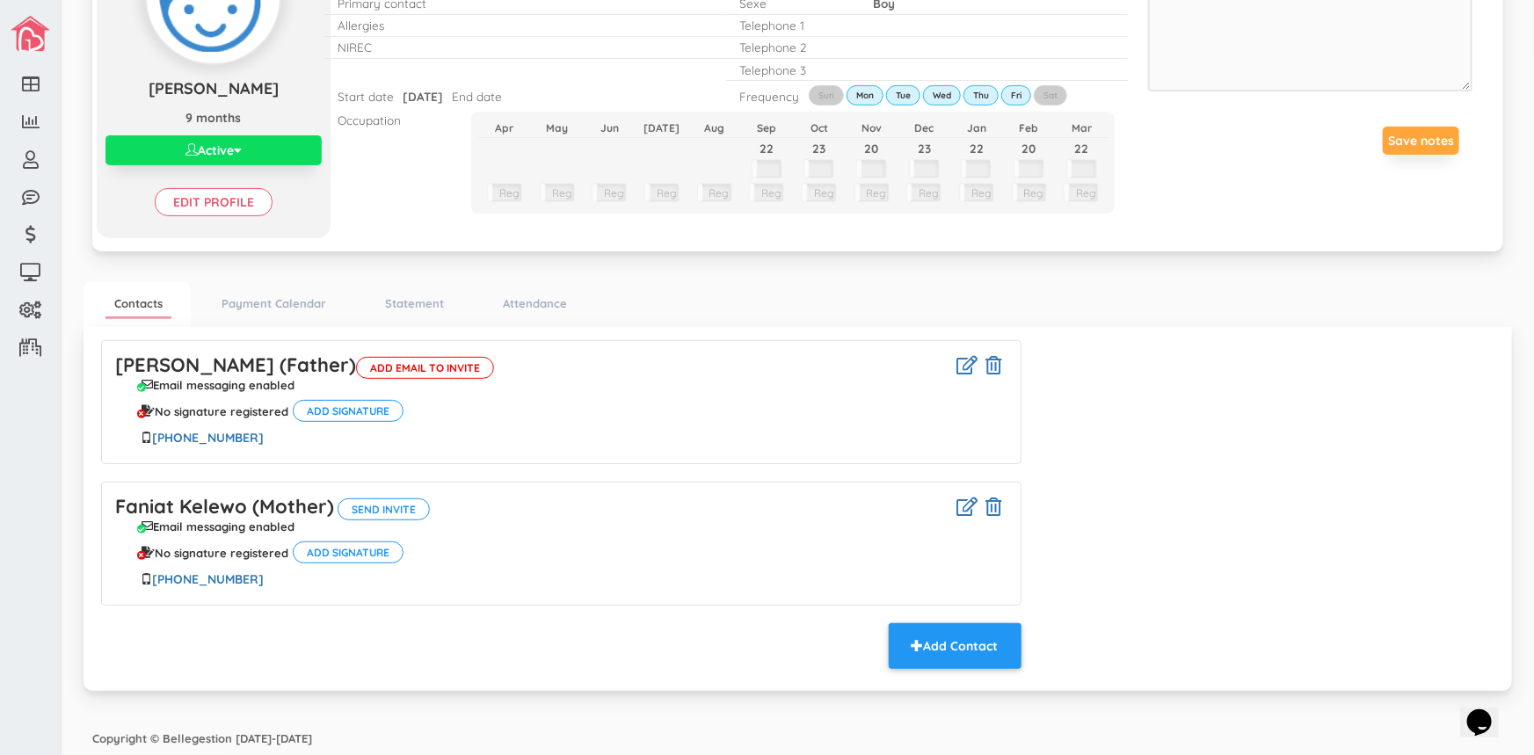
scroll to position [180, 0]
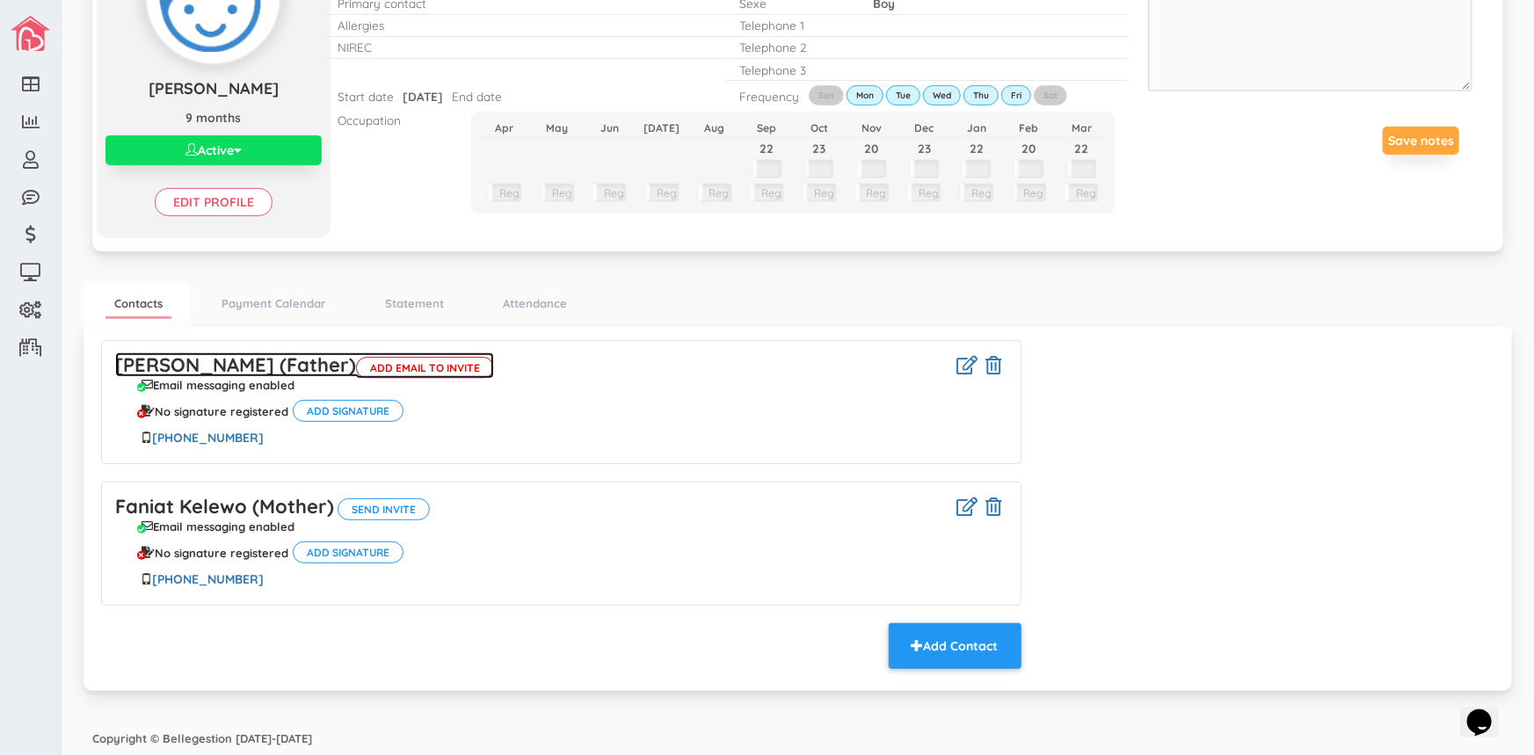
click at [213, 362] on link "Ayouba Traore (Father) Add email to invite" at bounding box center [304, 364] width 379 height 25
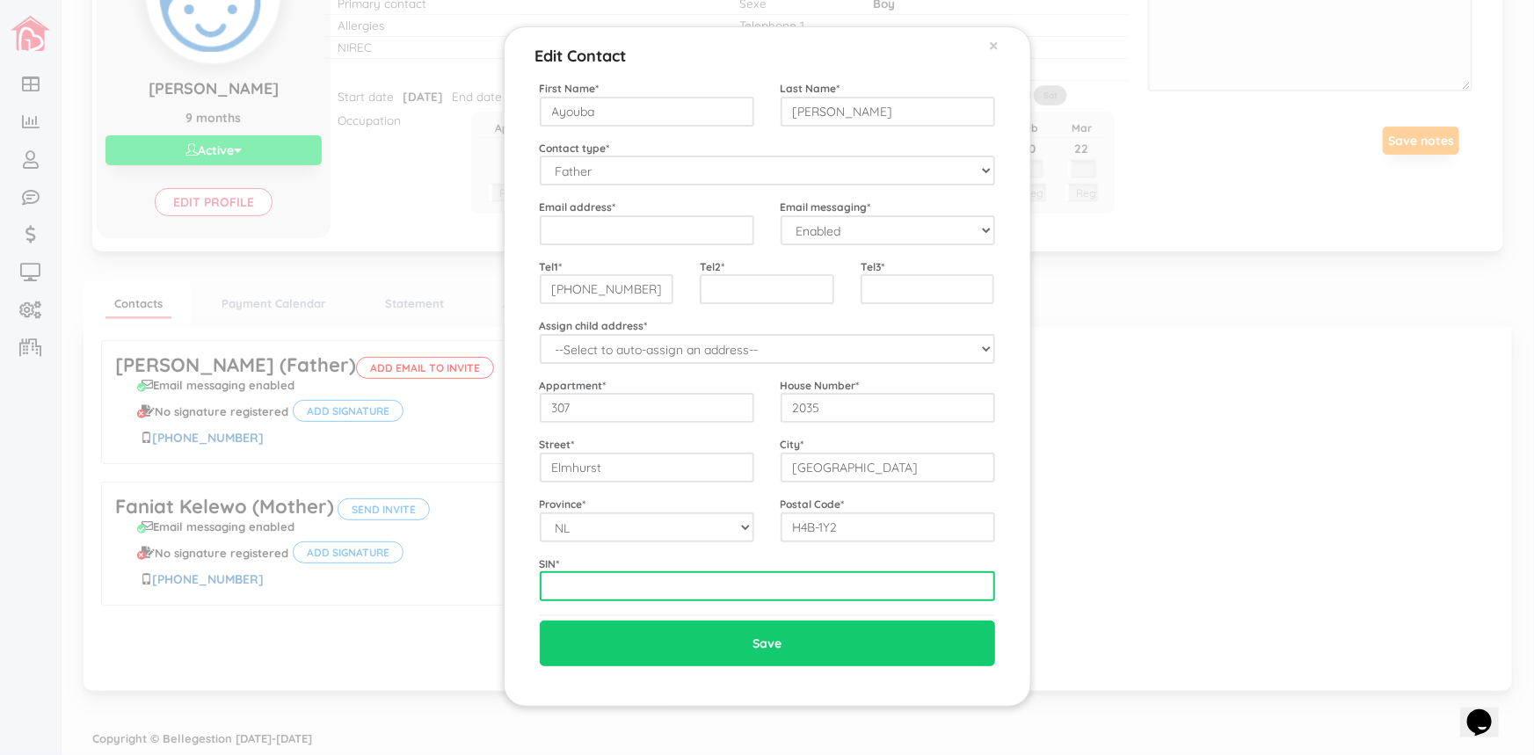
click at [545, 588] on input "text" at bounding box center [767, 586] width 455 height 30
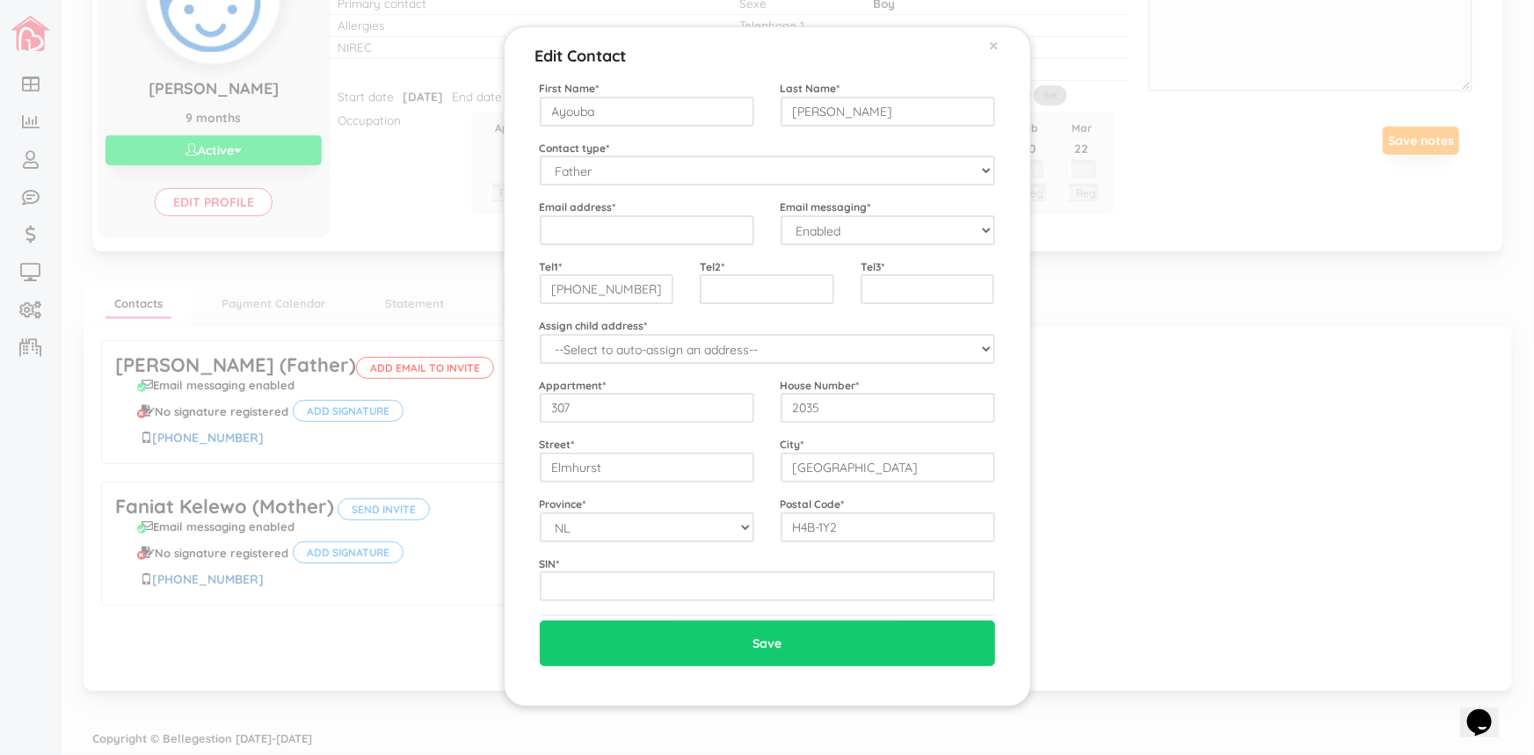
click at [999, 52] on div "Edit Contact × Close" at bounding box center [768, 44] width 482 height 35
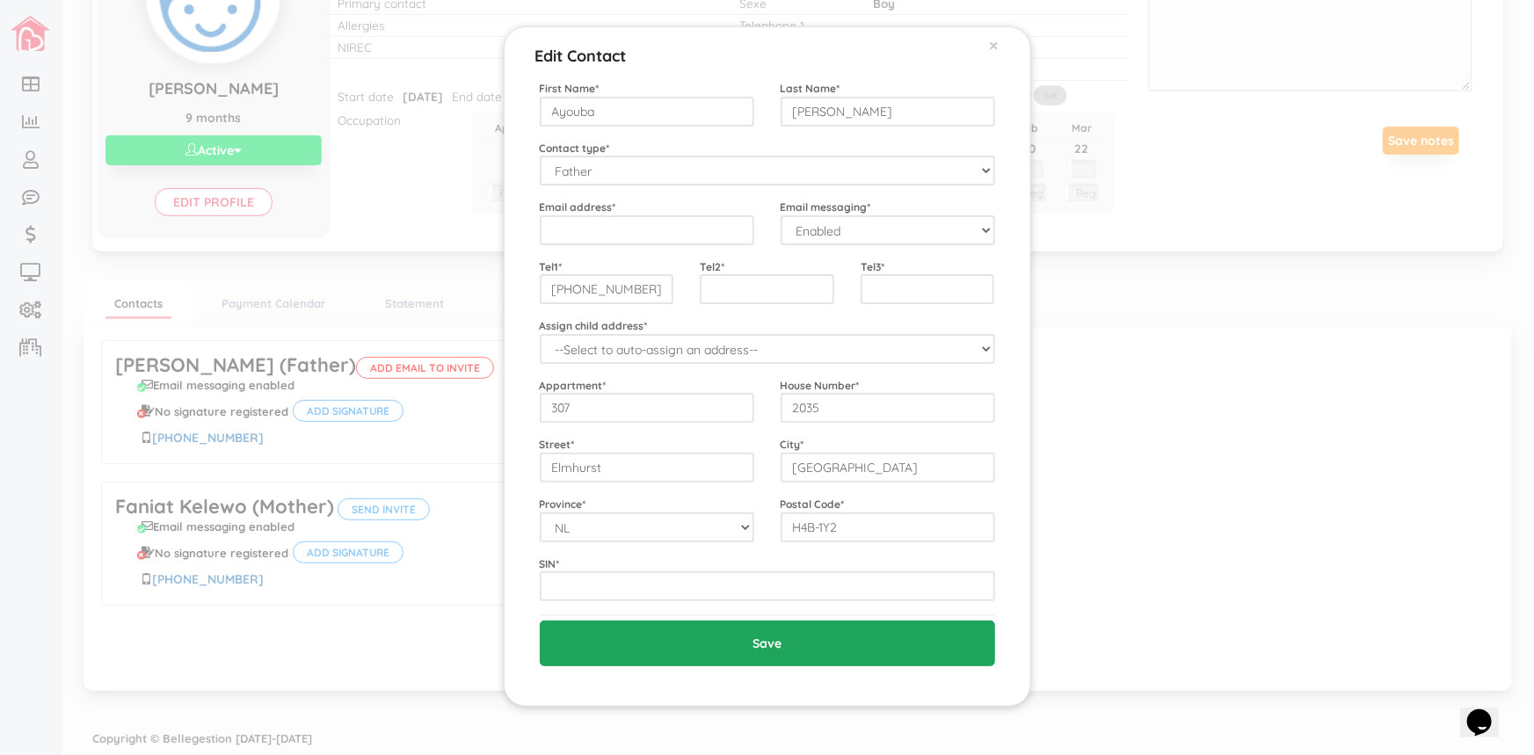
click at [767, 646] on input "Save" at bounding box center [767, 644] width 455 height 46
